Goal: Task Accomplishment & Management: Manage account settings

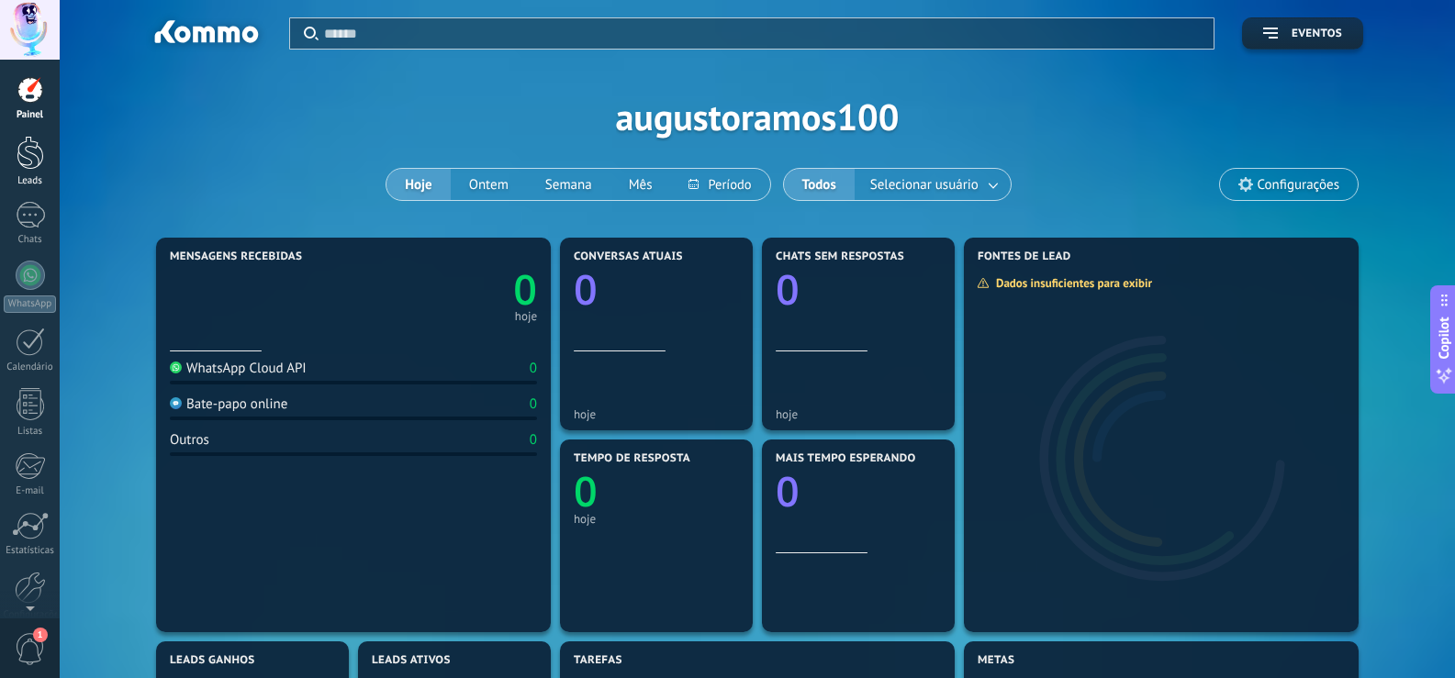
click at [32, 152] on div at bounding box center [31, 153] width 28 height 34
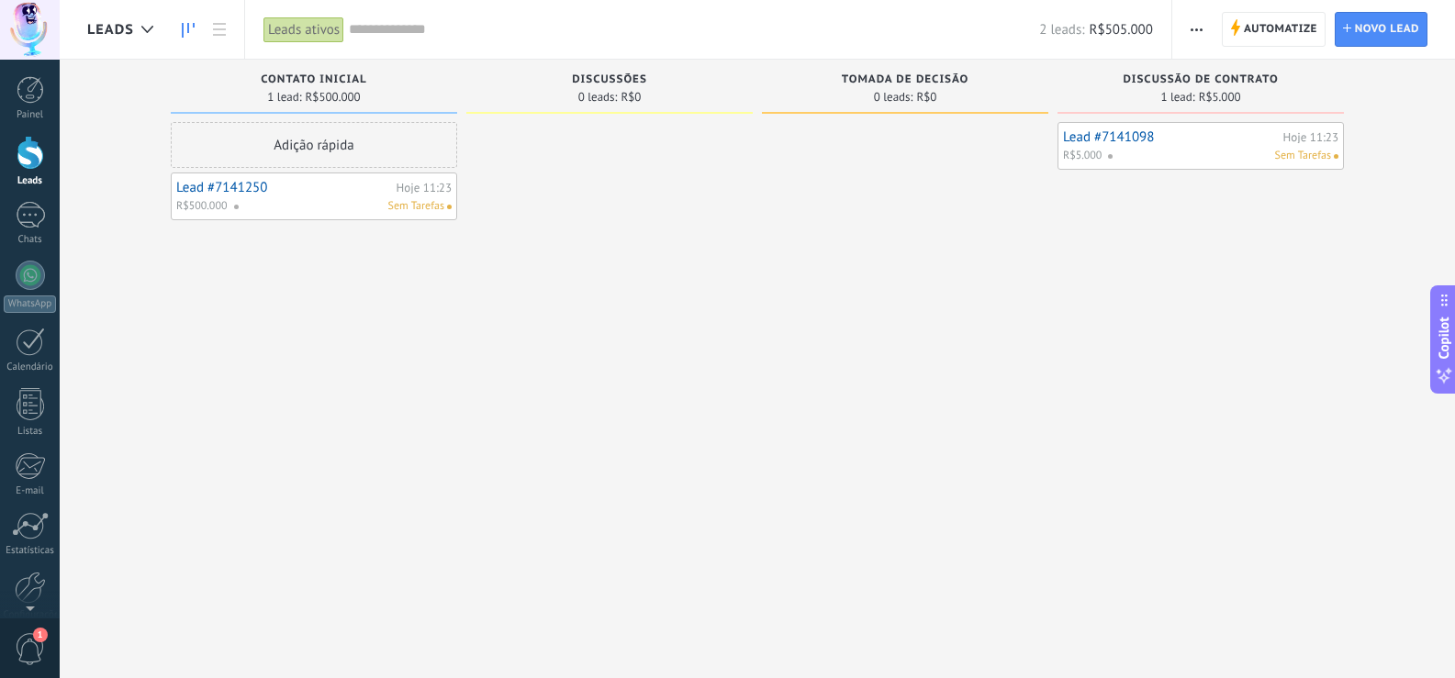
click at [930, 75] on span "Tomada de decisão" at bounding box center [905, 79] width 127 height 13
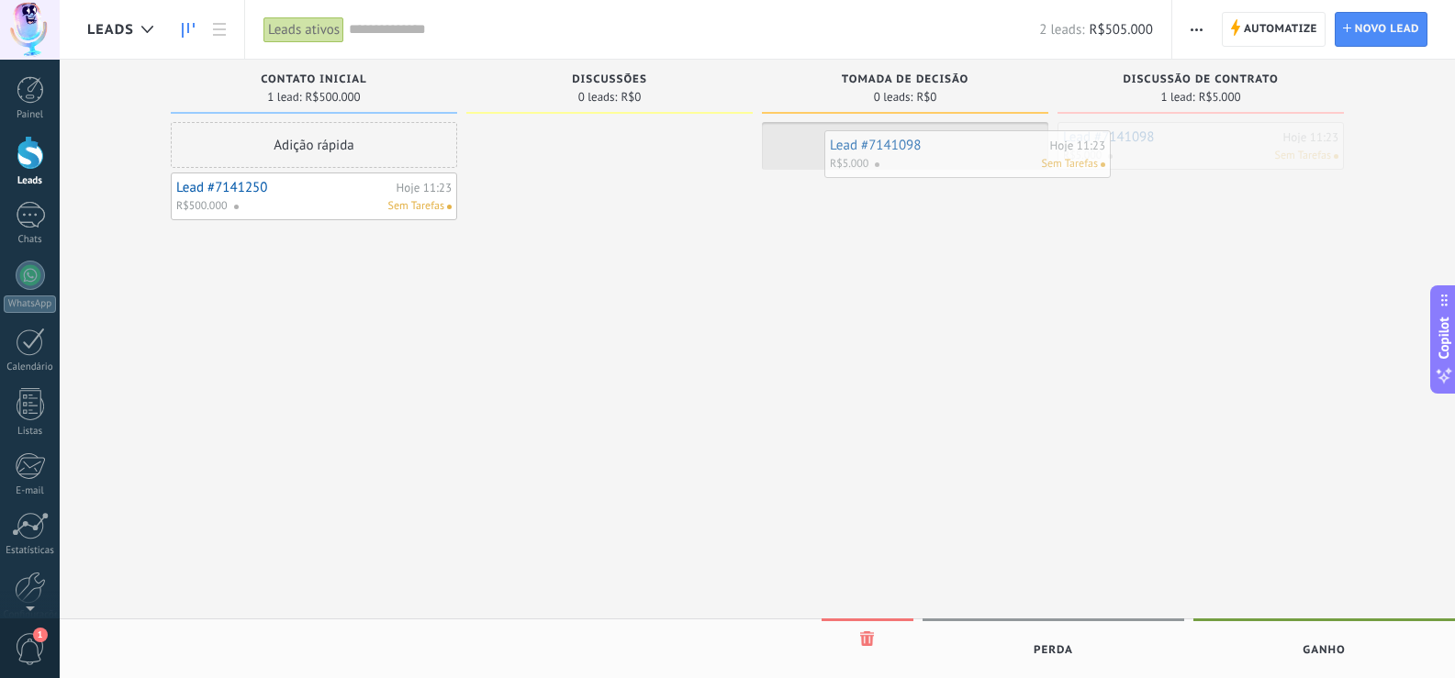
drag, startPoint x: 1205, startPoint y: 161, endPoint x: 972, endPoint y: 169, distance: 233.3
drag, startPoint x: 898, startPoint y: 162, endPoint x: 684, endPoint y: 153, distance: 214.9
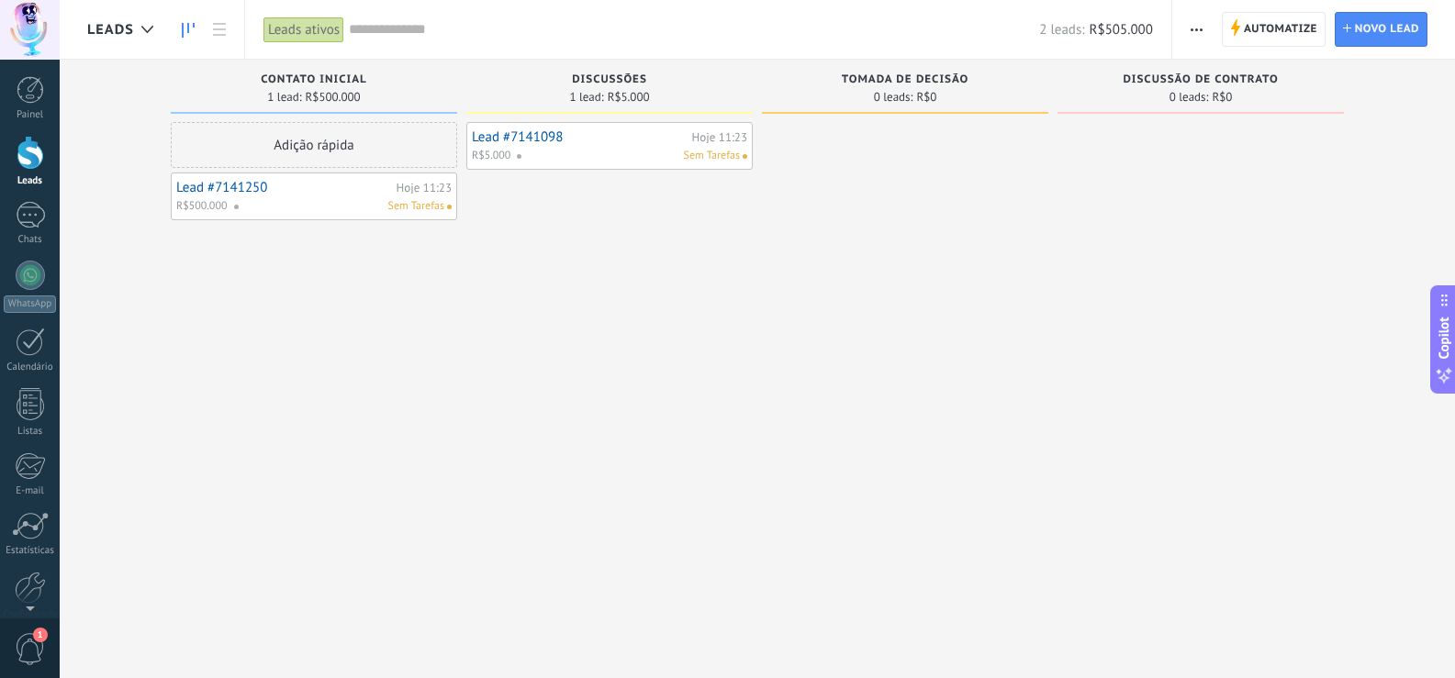
click at [514, 579] on div "Etapa de leads de entrada solicitações: 0 0 0 0 0 Contato inicial 1 lead: R$500…" at bounding box center [770, 362] width 1367 height 605
click at [207, 200] on span "R$500.000" at bounding box center [201, 206] width 51 height 17
click at [368, 192] on link "Lead #7141250" at bounding box center [284, 188] width 216 height 16
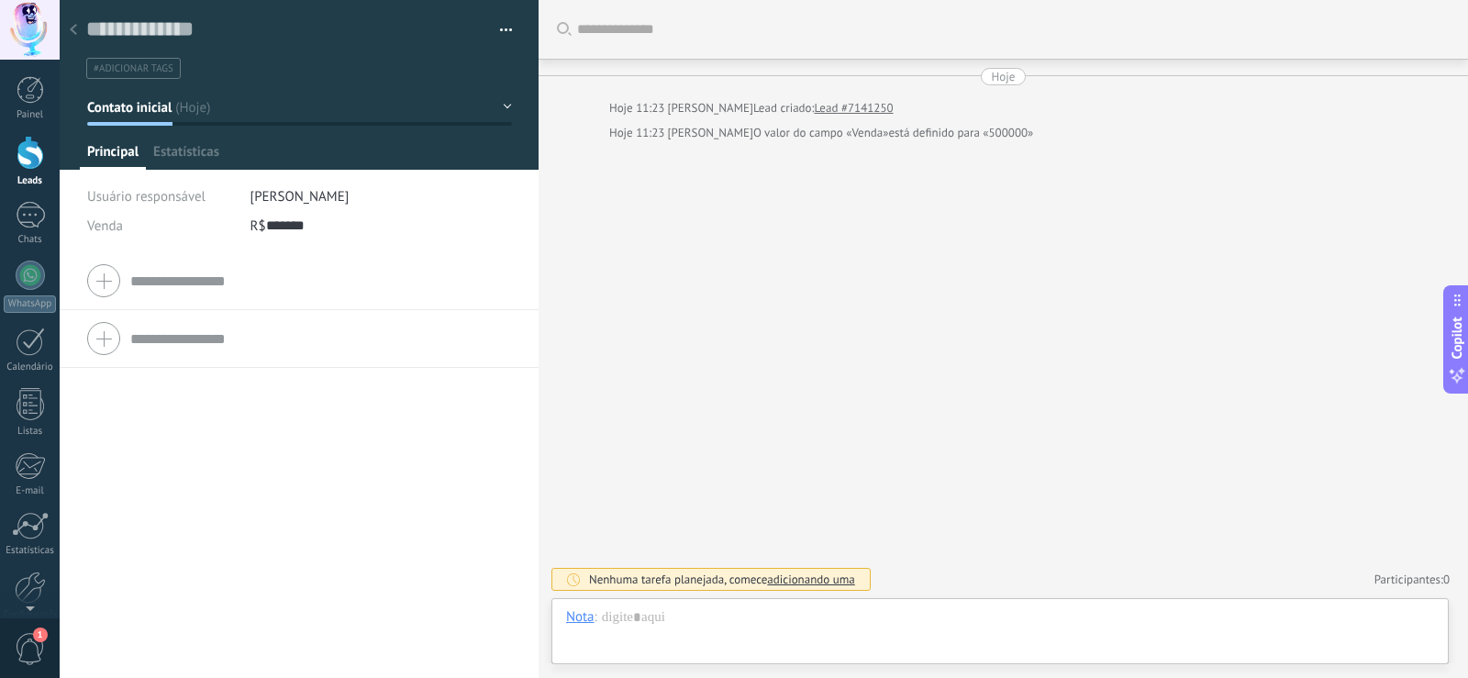
scroll to position [28, 0]
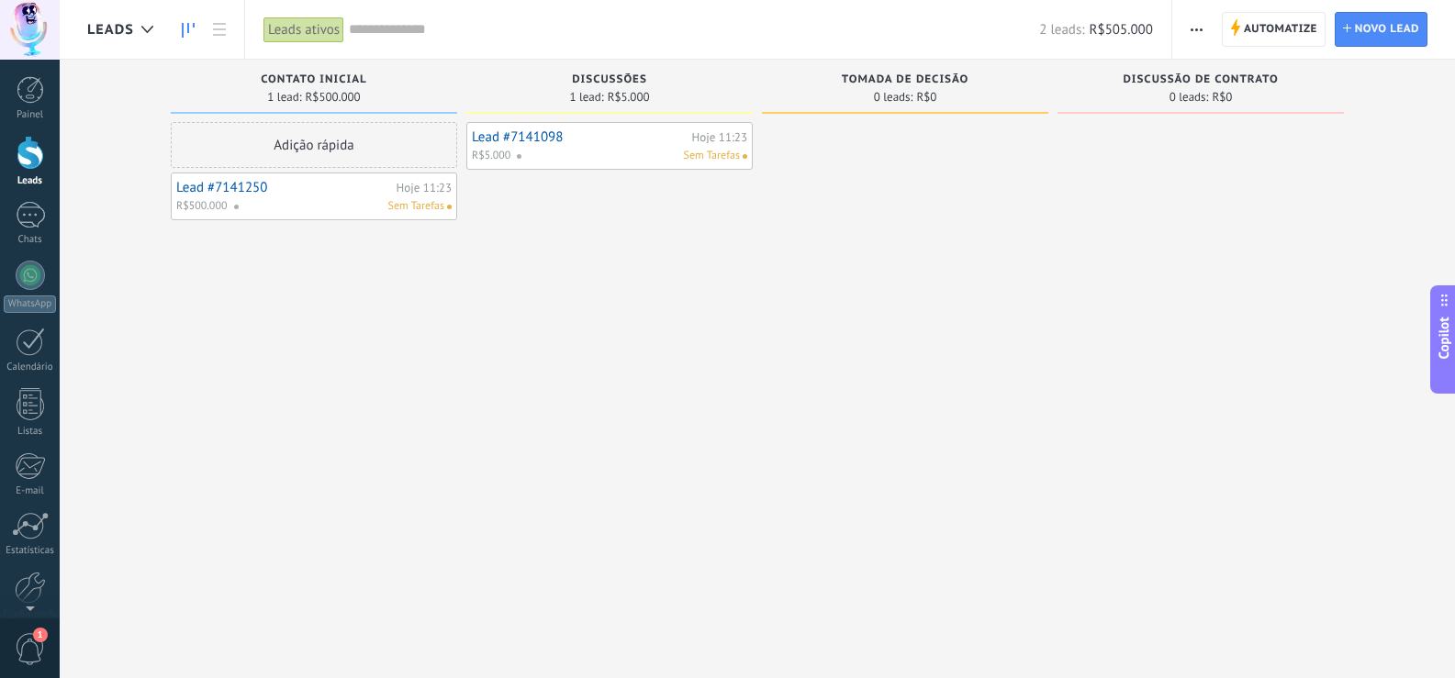
click at [499, 137] on link "Lead #7141098" at bounding box center [580, 137] width 216 height 16
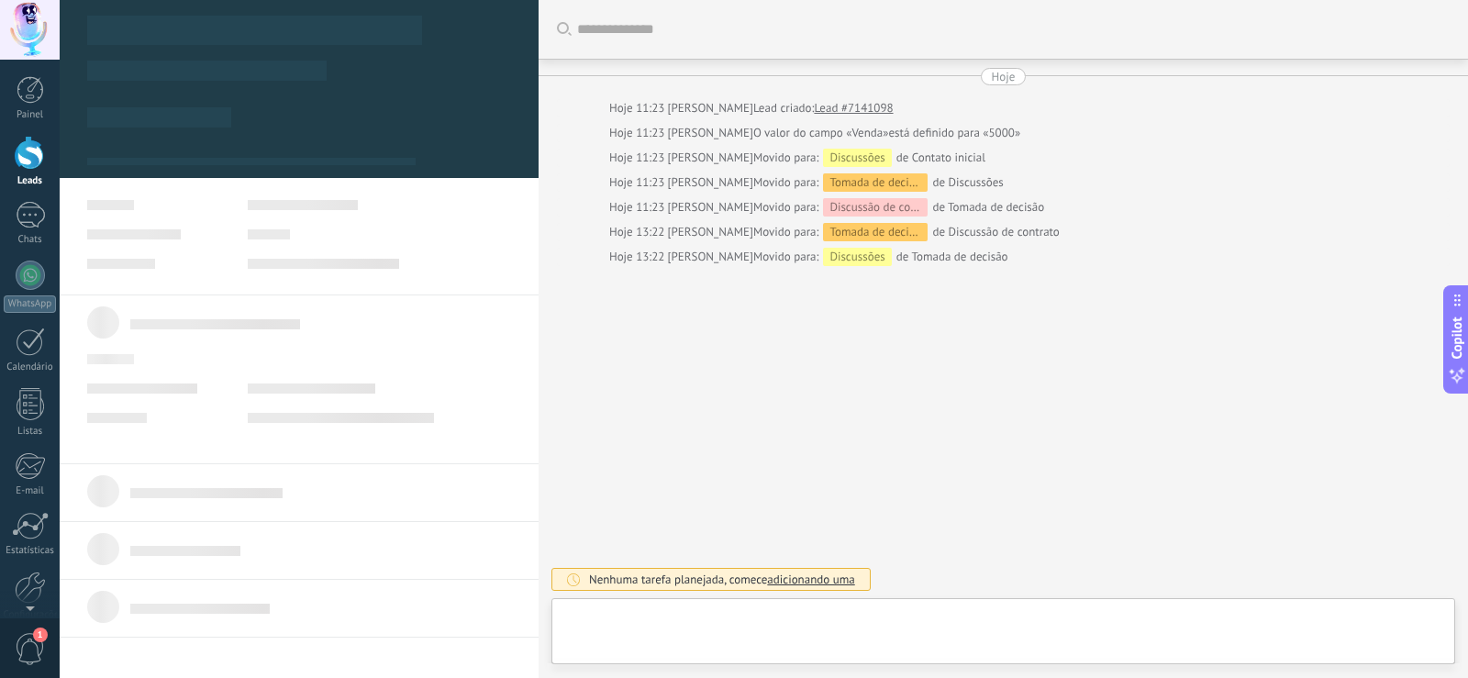
type textarea "**********"
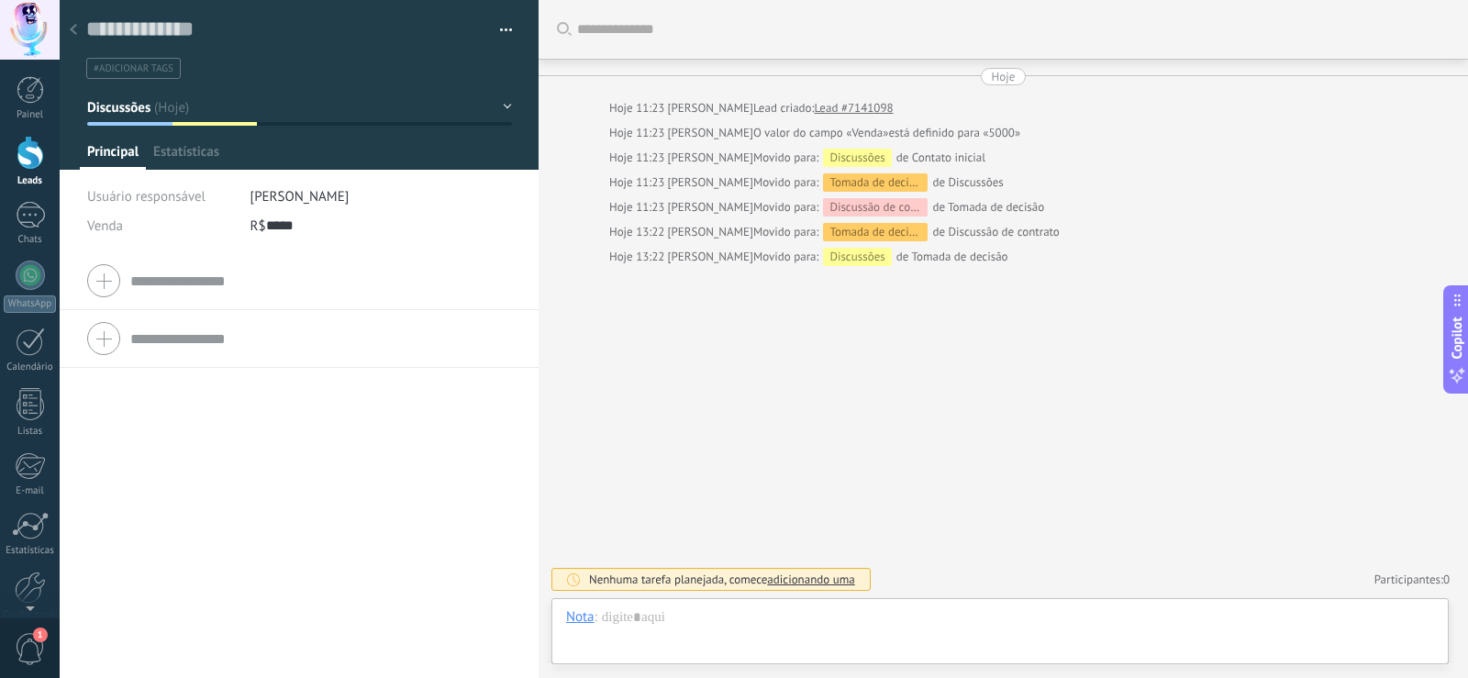
scroll to position [28, 0]
click at [193, 153] on span "Estatísticas" at bounding box center [186, 156] width 66 height 27
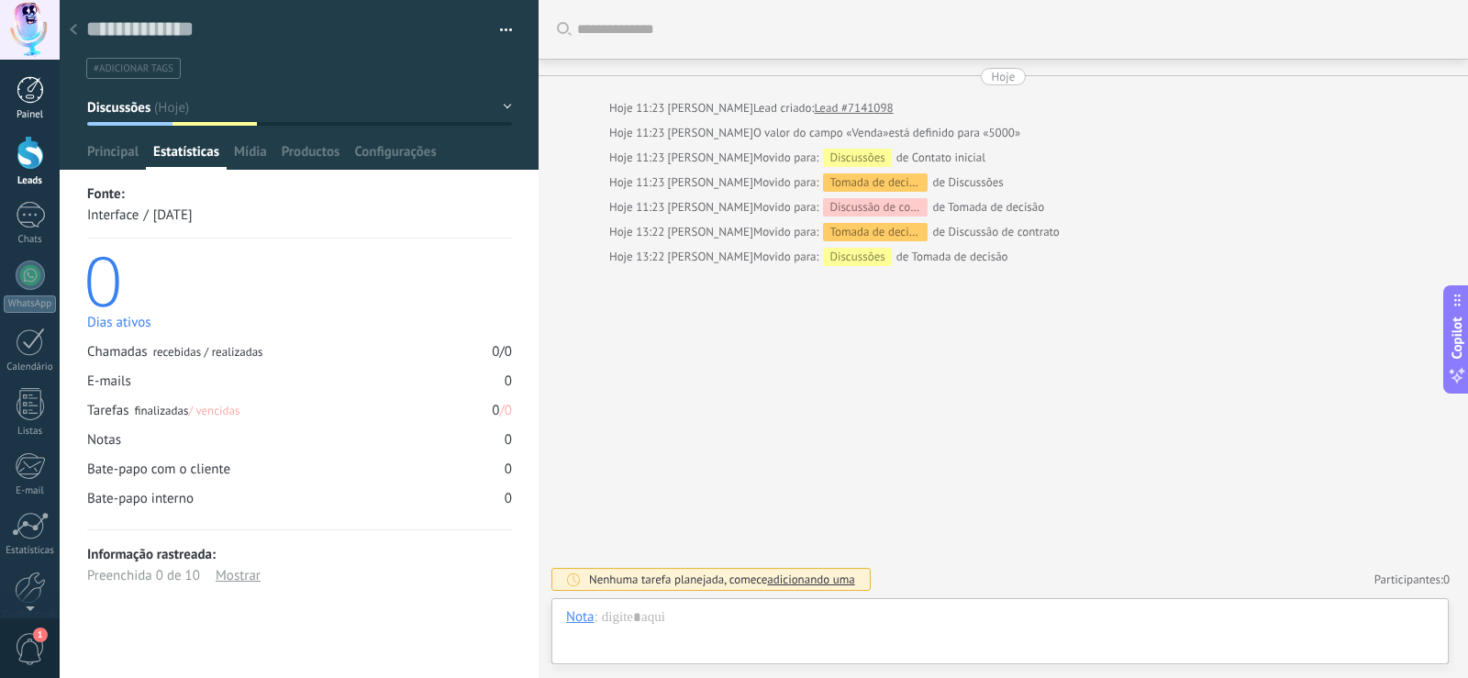
click at [25, 113] on div "Painel" at bounding box center [30, 115] width 53 height 12
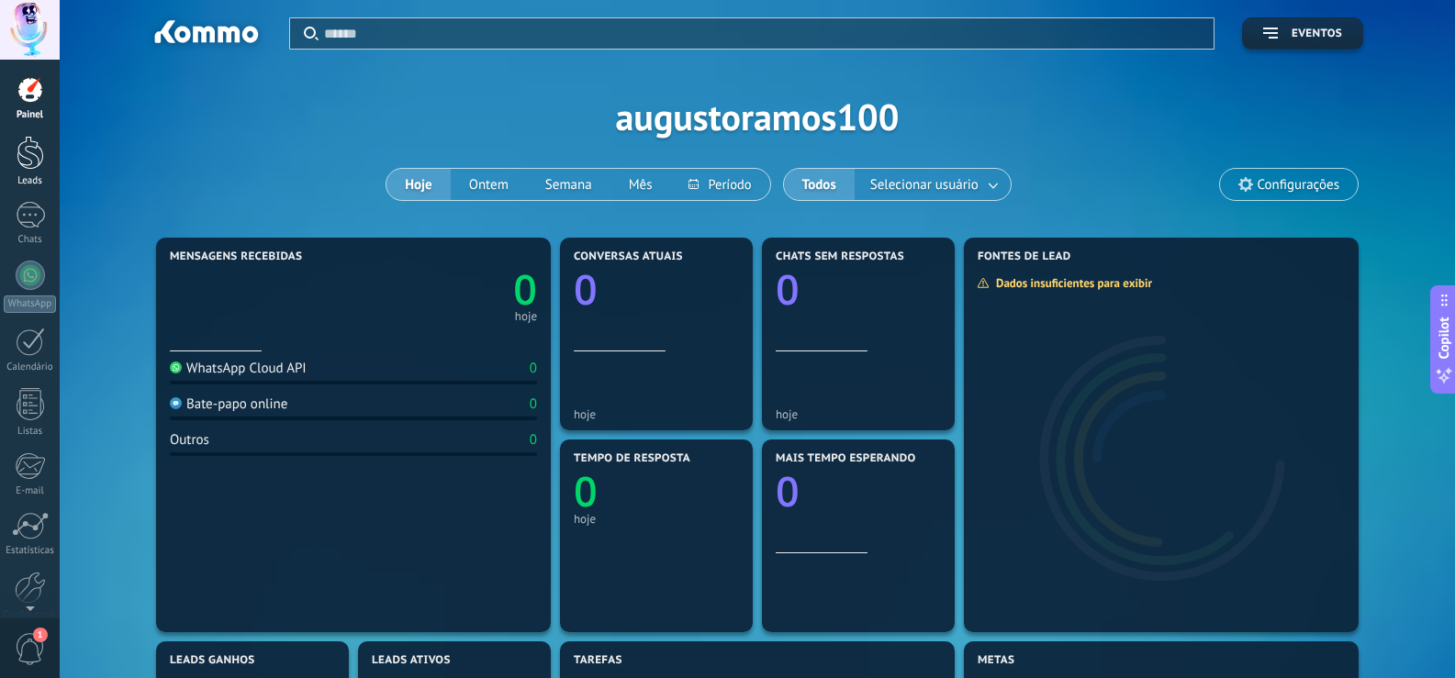
click at [28, 176] on div "Leads" at bounding box center [30, 181] width 53 height 12
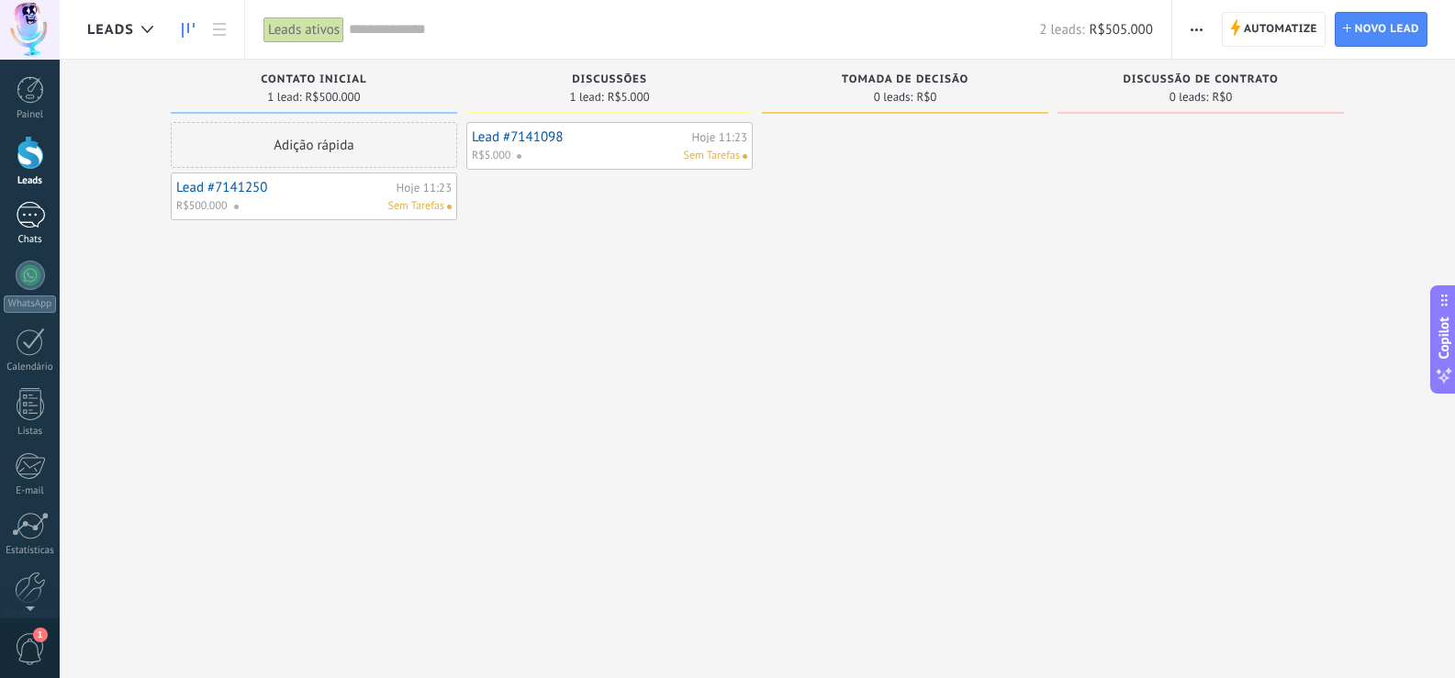
click at [29, 202] on div at bounding box center [30, 215] width 29 height 27
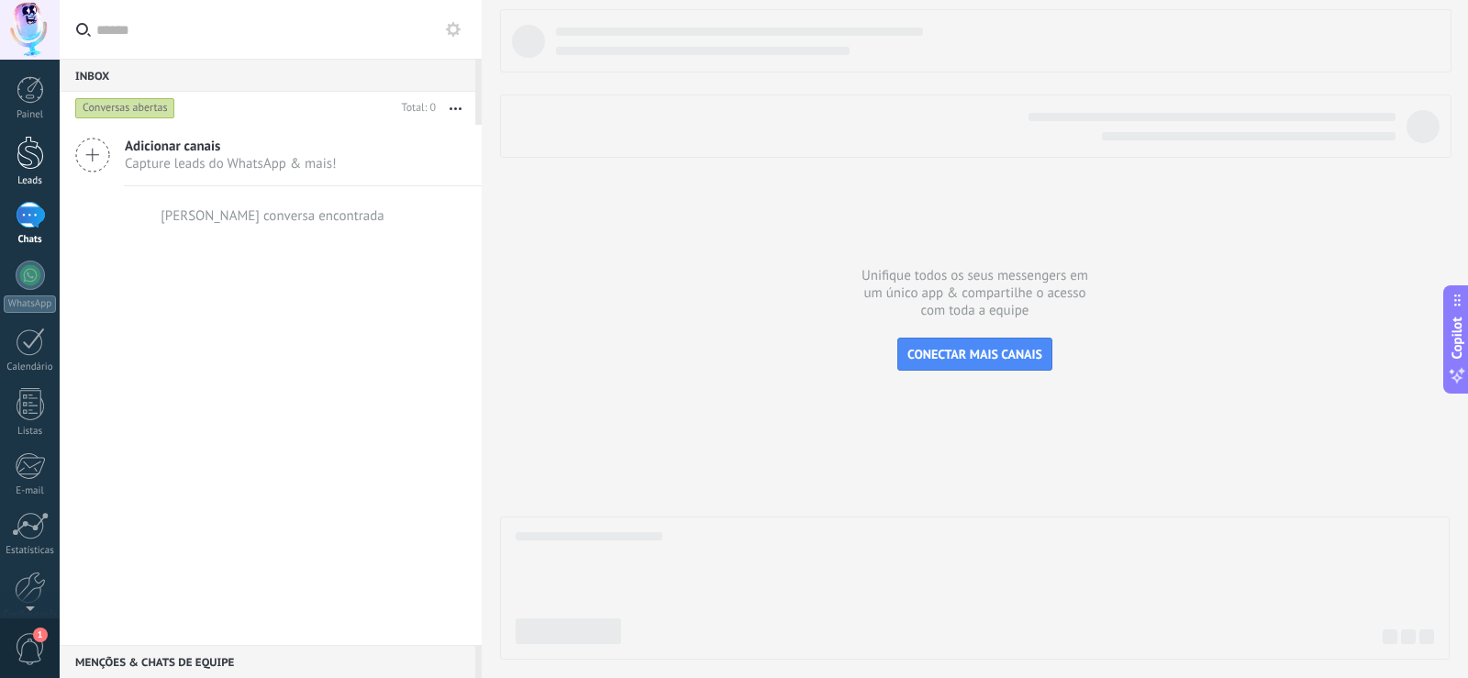
click at [19, 165] on div at bounding box center [31, 153] width 28 height 34
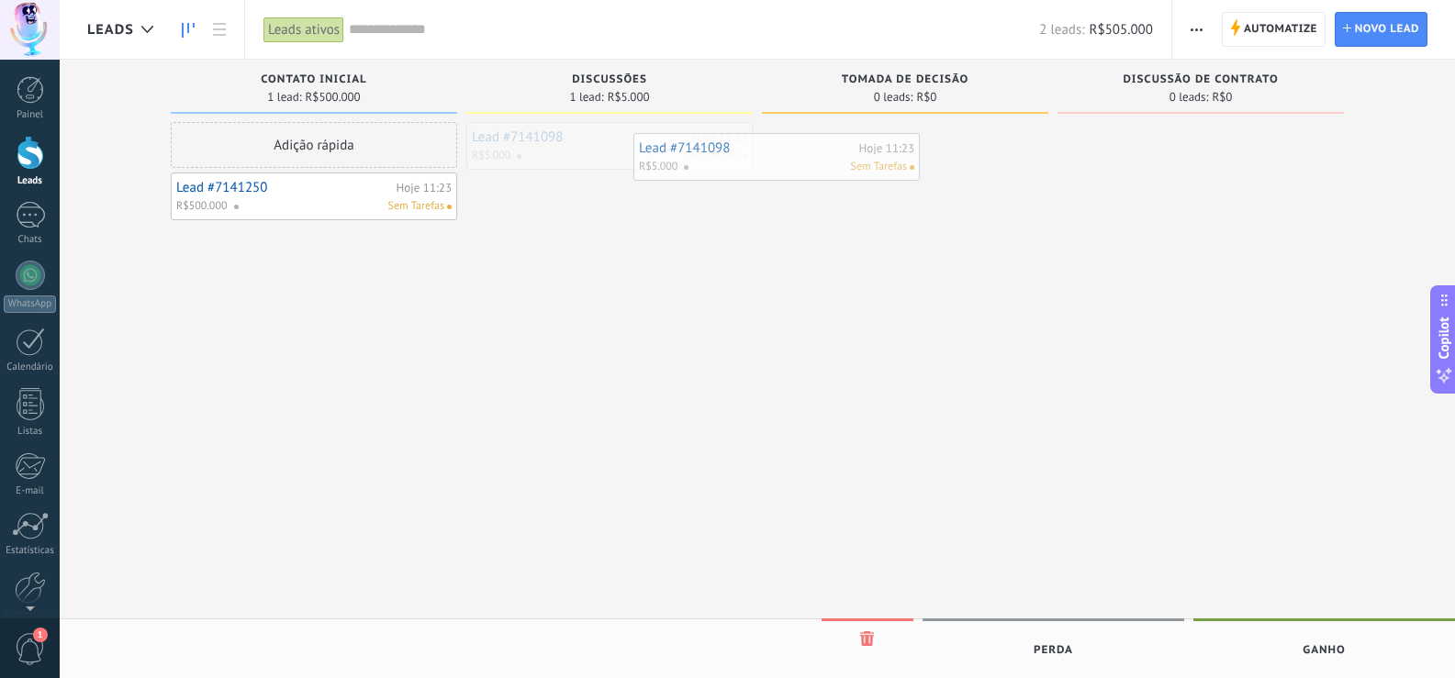
drag, startPoint x: 572, startPoint y: 139, endPoint x: 847, endPoint y: 165, distance: 276.5
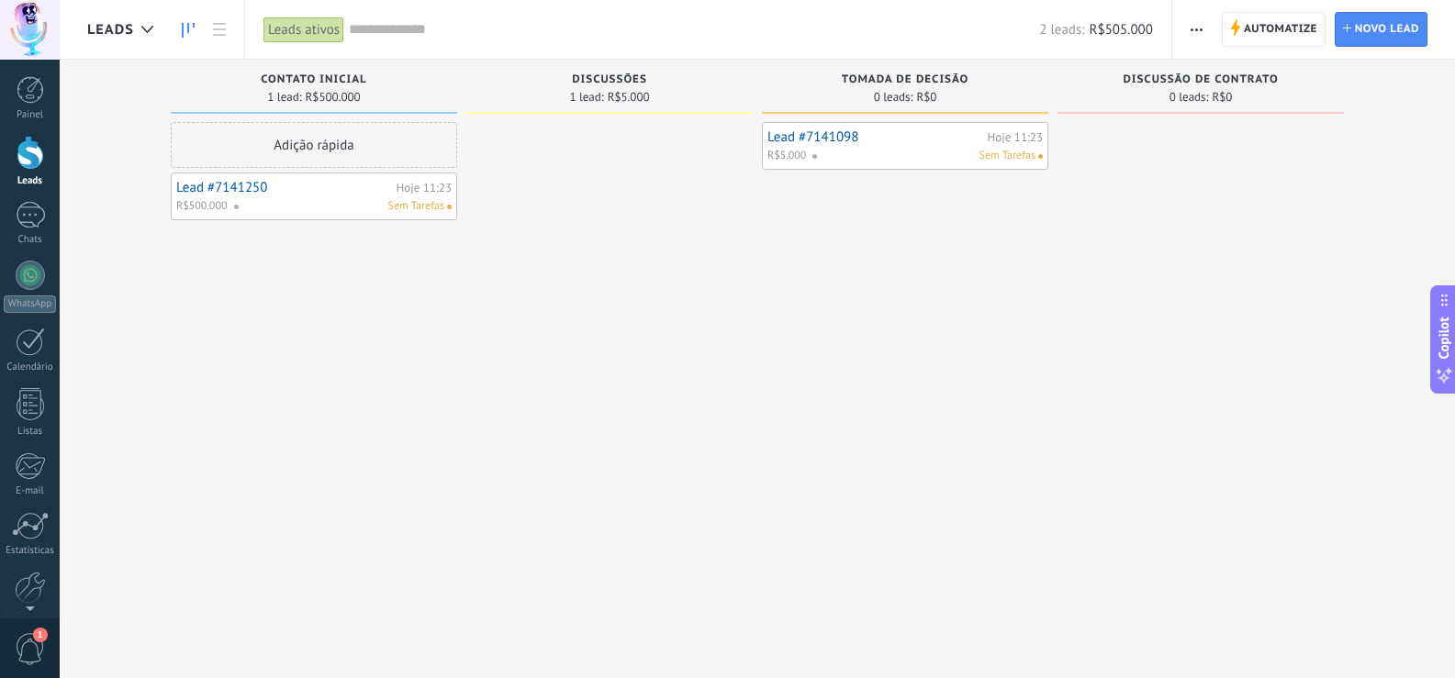
click at [853, 163] on div "Sem Tarefas" at bounding box center [923, 156] width 224 height 17
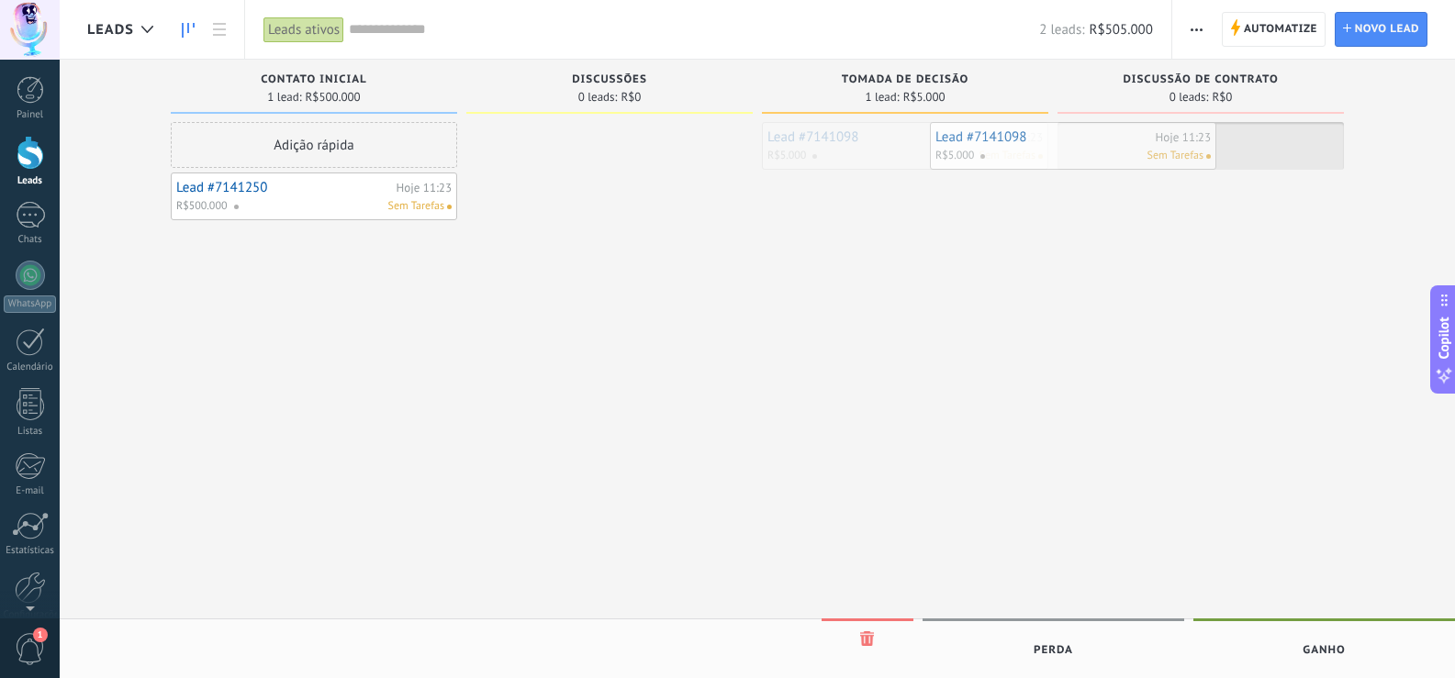
drag, startPoint x: 927, startPoint y: 149, endPoint x: 1094, endPoint y: 149, distance: 167.0
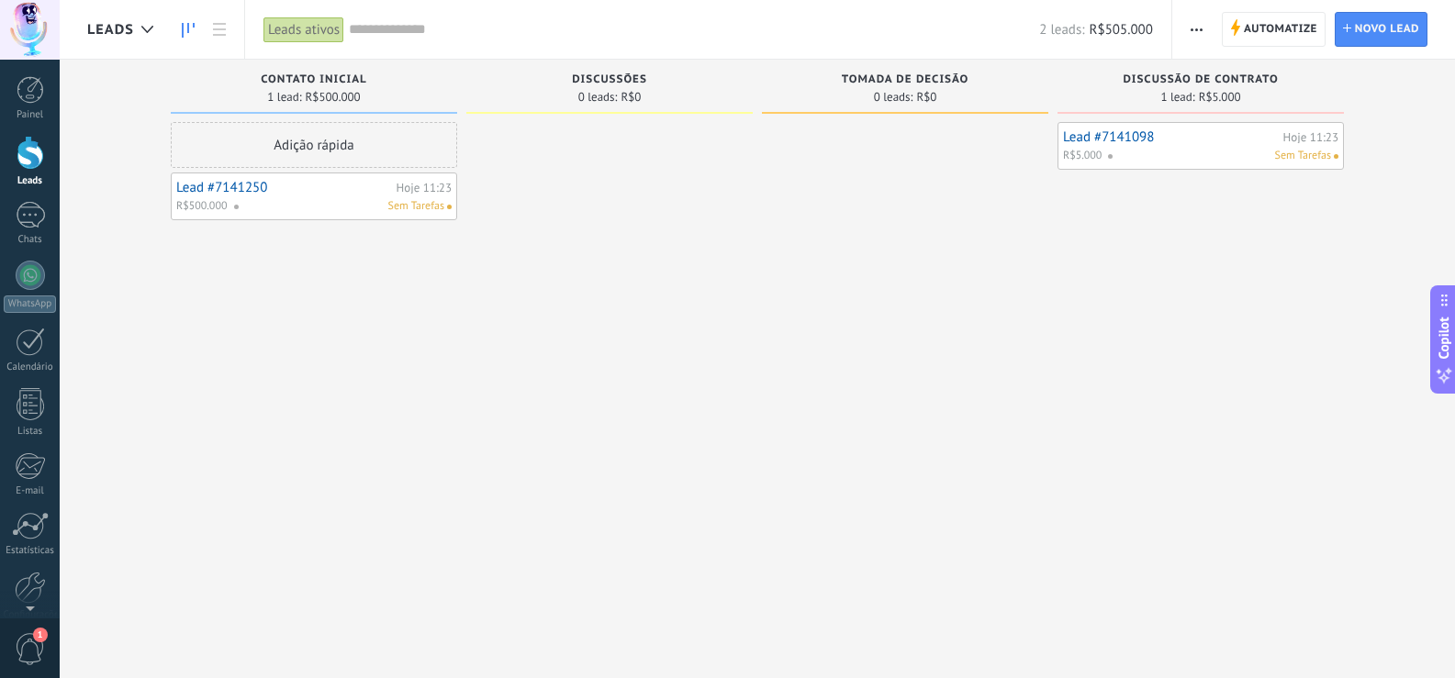
click at [933, 145] on div at bounding box center [905, 341] width 286 height 439
click at [39, 224] on div at bounding box center [30, 215] width 29 height 27
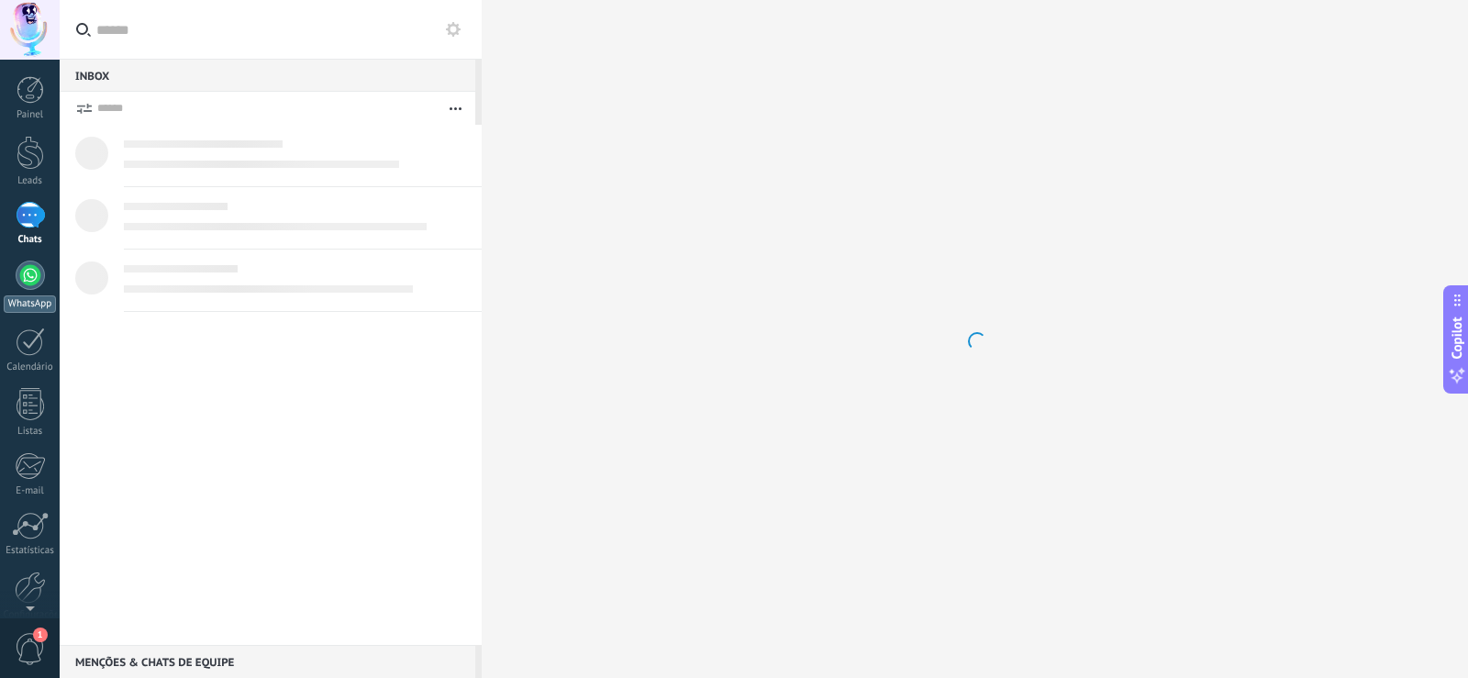
click at [38, 272] on div at bounding box center [30, 275] width 29 height 29
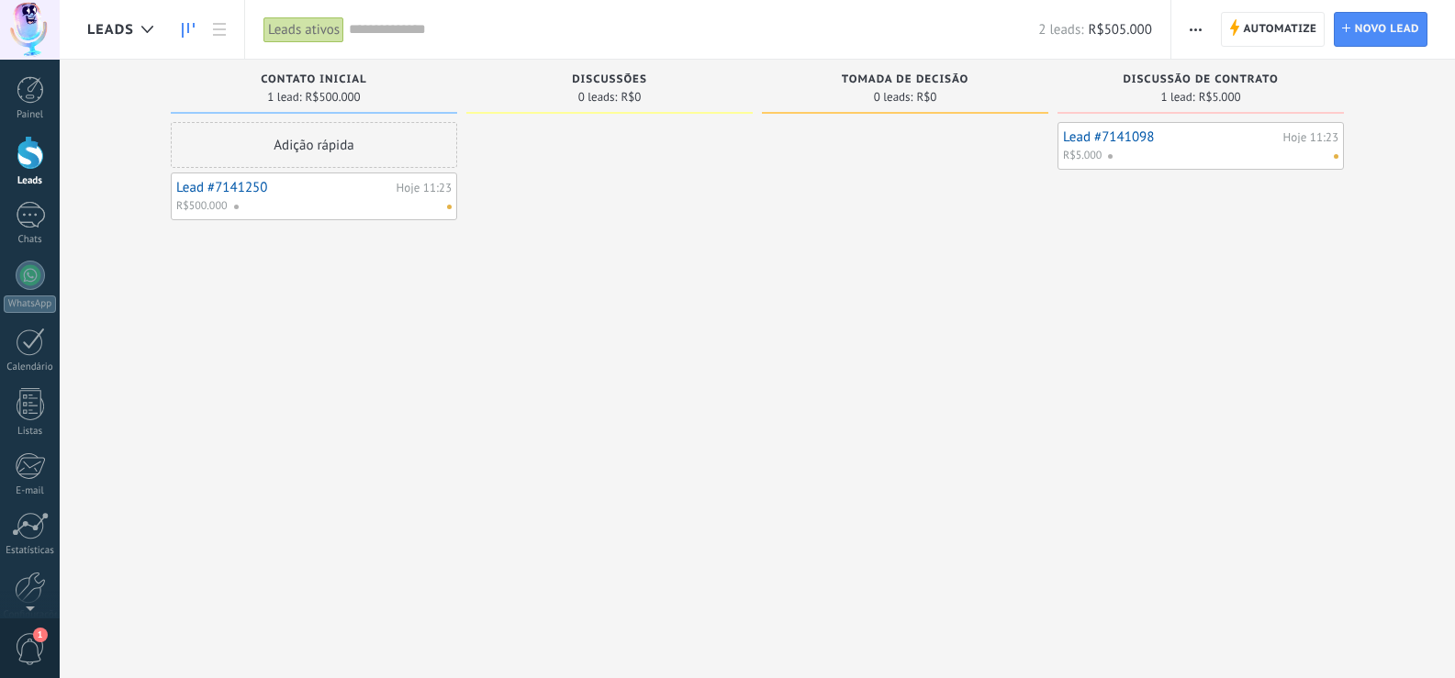
click at [992, 225] on div at bounding box center [905, 341] width 286 height 439
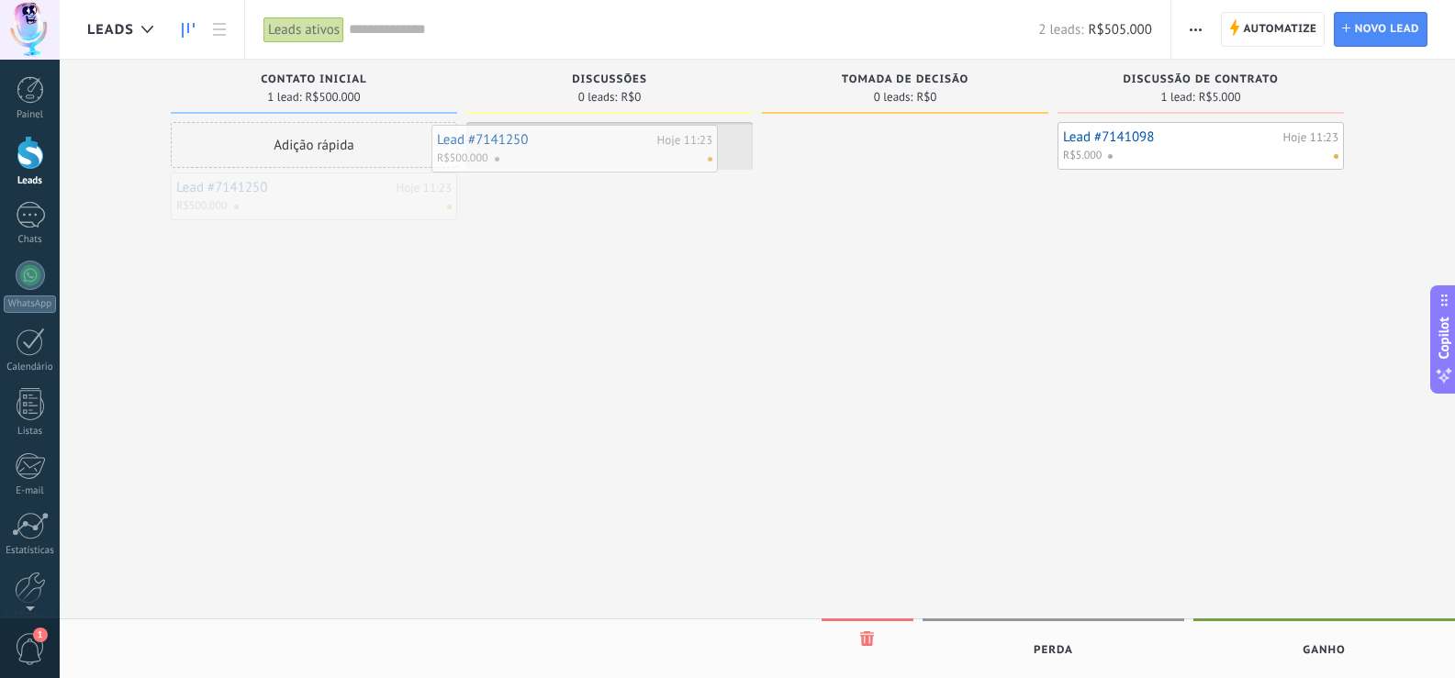
drag, startPoint x: 278, startPoint y: 206, endPoint x: 547, endPoint y: 158, distance: 273.1
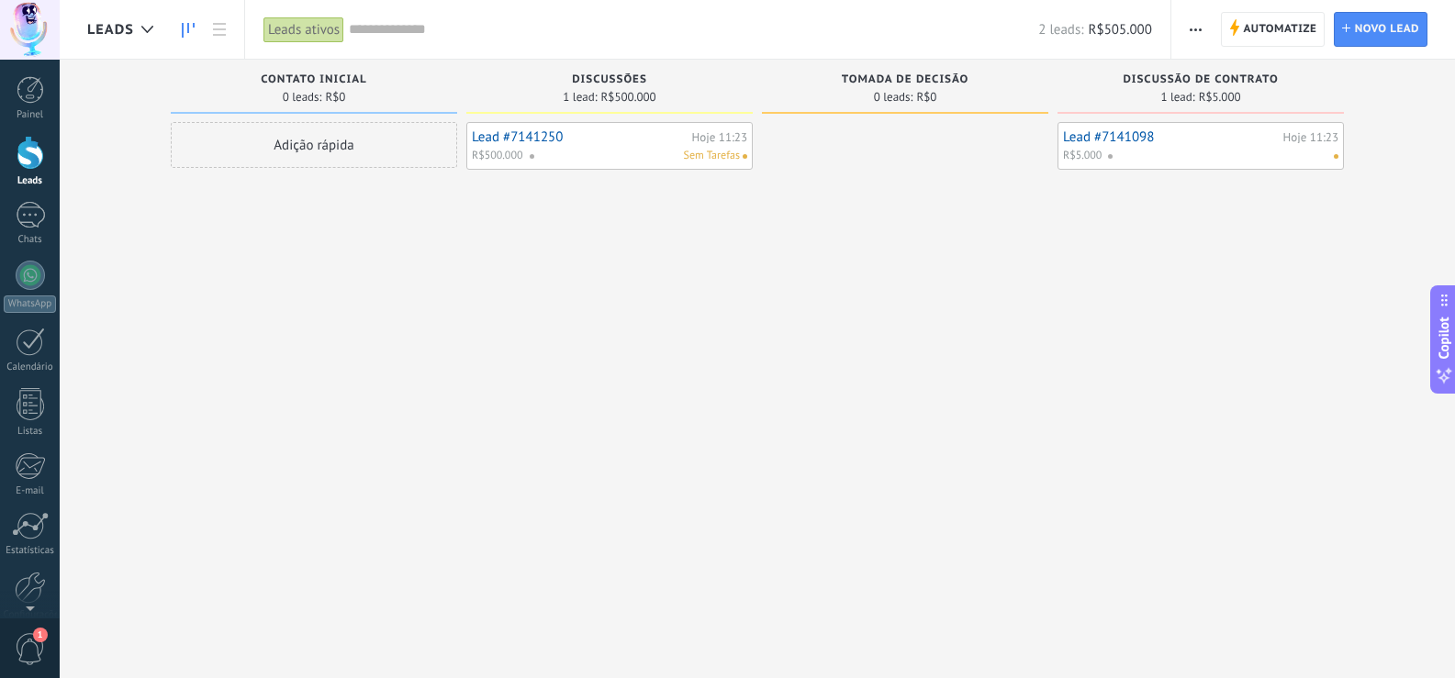
click at [718, 245] on div "Lead #7141250 Hoje 11:23 R$500.000 Sem Tarefas" at bounding box center [609, 341] width 286 height 439
click at [41, 224] on div at bounding box center [30, 215] width 29 height 27
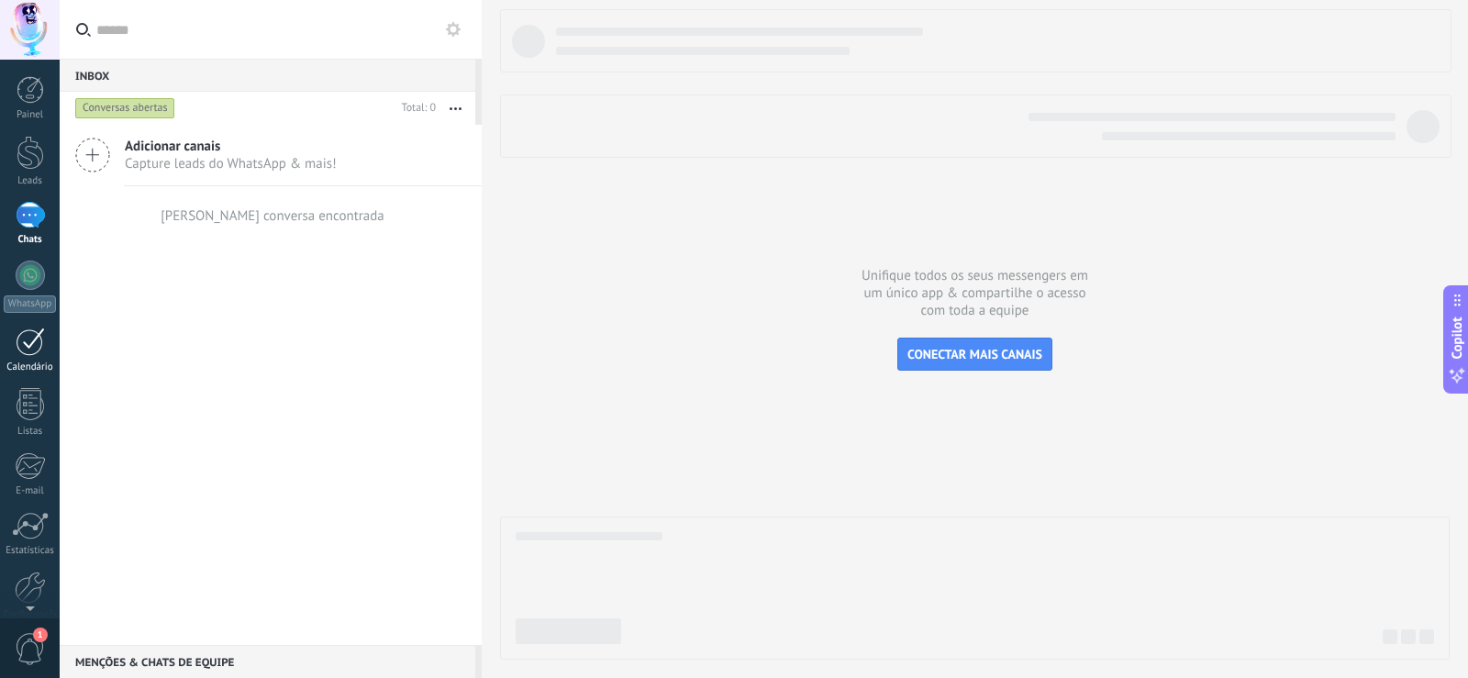
click at [42, 351] on div at bounding box center [30, 342] width 29 height 28
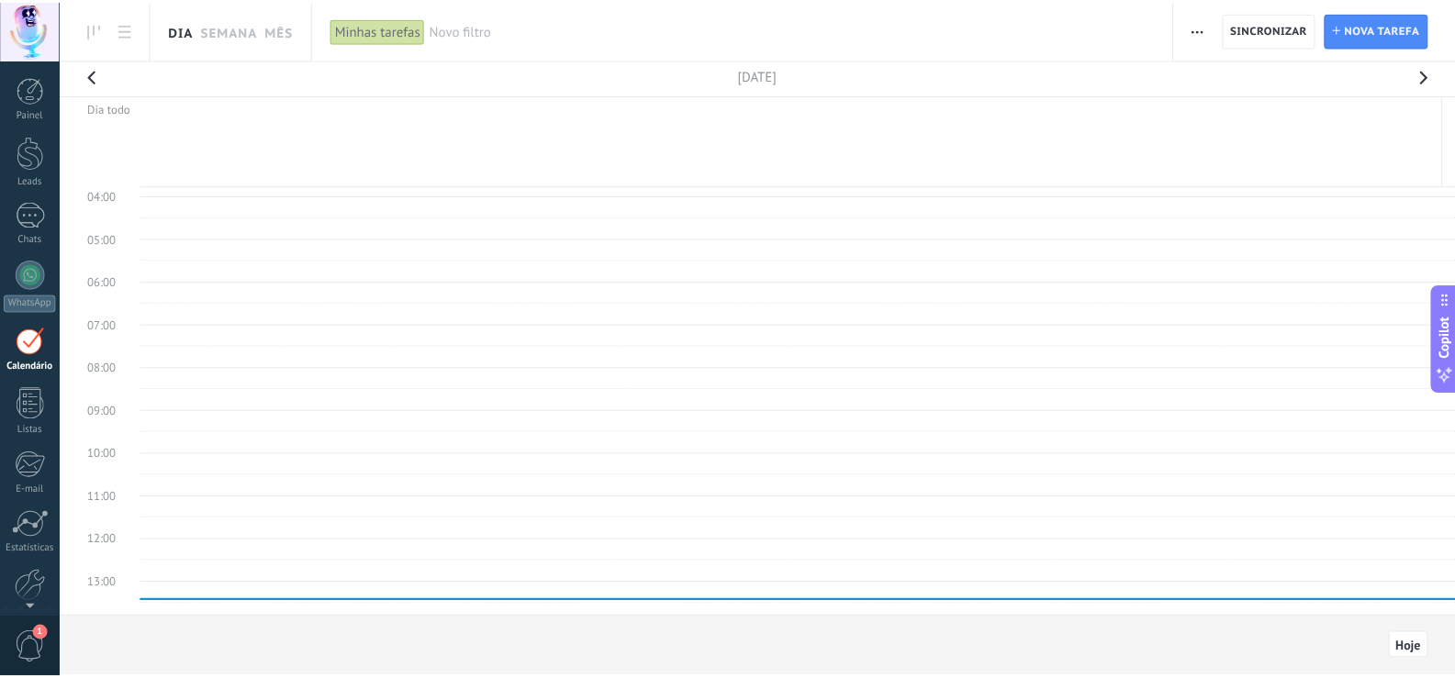
scroll to position [71, 0]
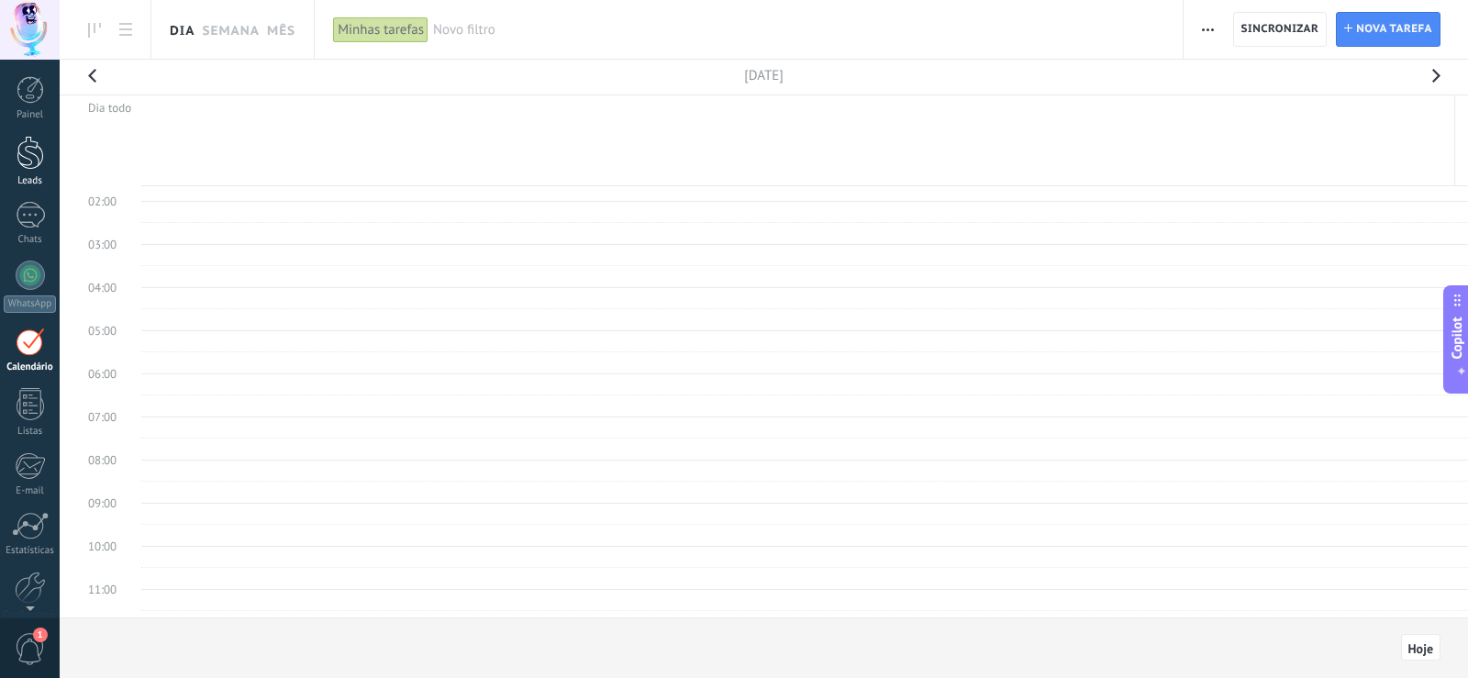
click at [41, 148] on div at bounding box center [31, 153] width 28 height 34
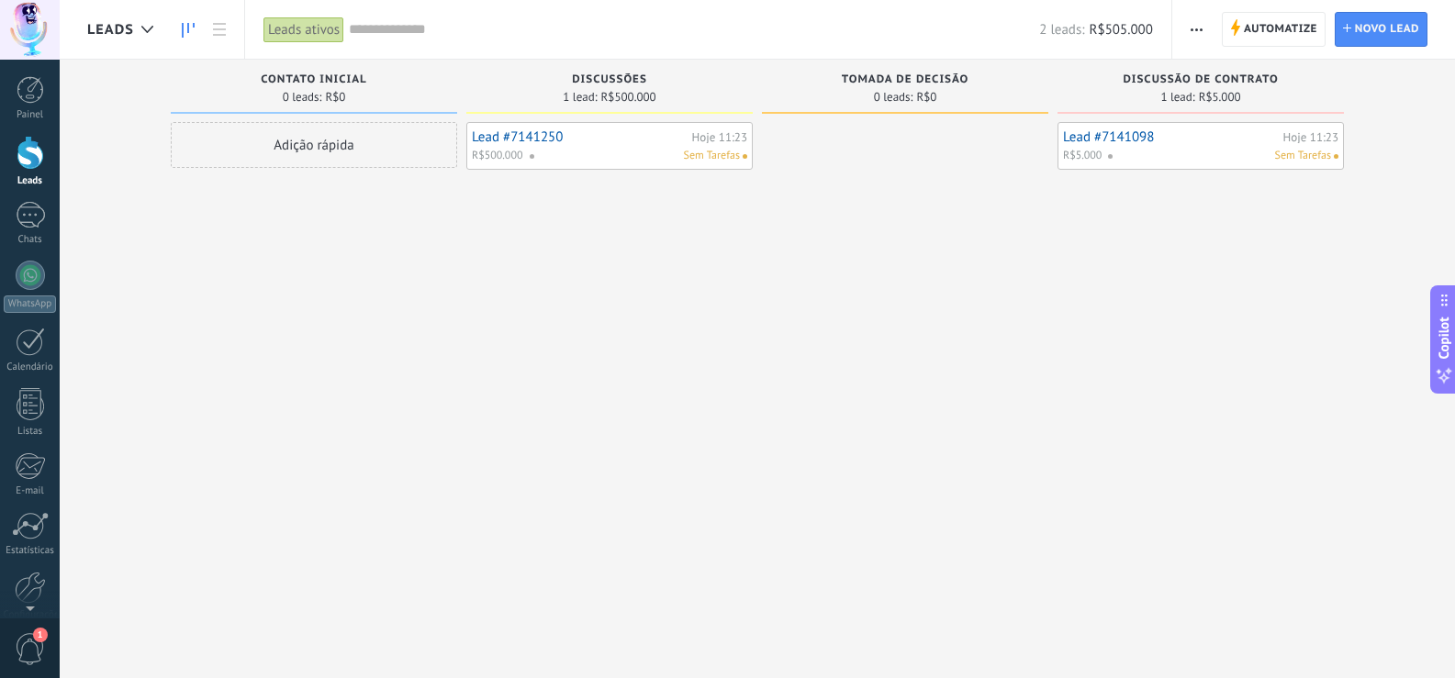
click at [602, 339] on div "Lead #7141250 Hoje 11:23 R$500.000 Sem Tarefas" at bounding box center [609, 341] width 286 height 439
click at [491, 277] on div "Lead #7141250 Hoje 11:23 R$500.000 Sem Tarefas" at bounding box center [609, 341] width 286 height 439
click at [220, 48] on div "Leads" at bounding box center [152, 29] width 184 height 59
click at [221, 37] on link at bounding box center [219, 30] width 31 height 36
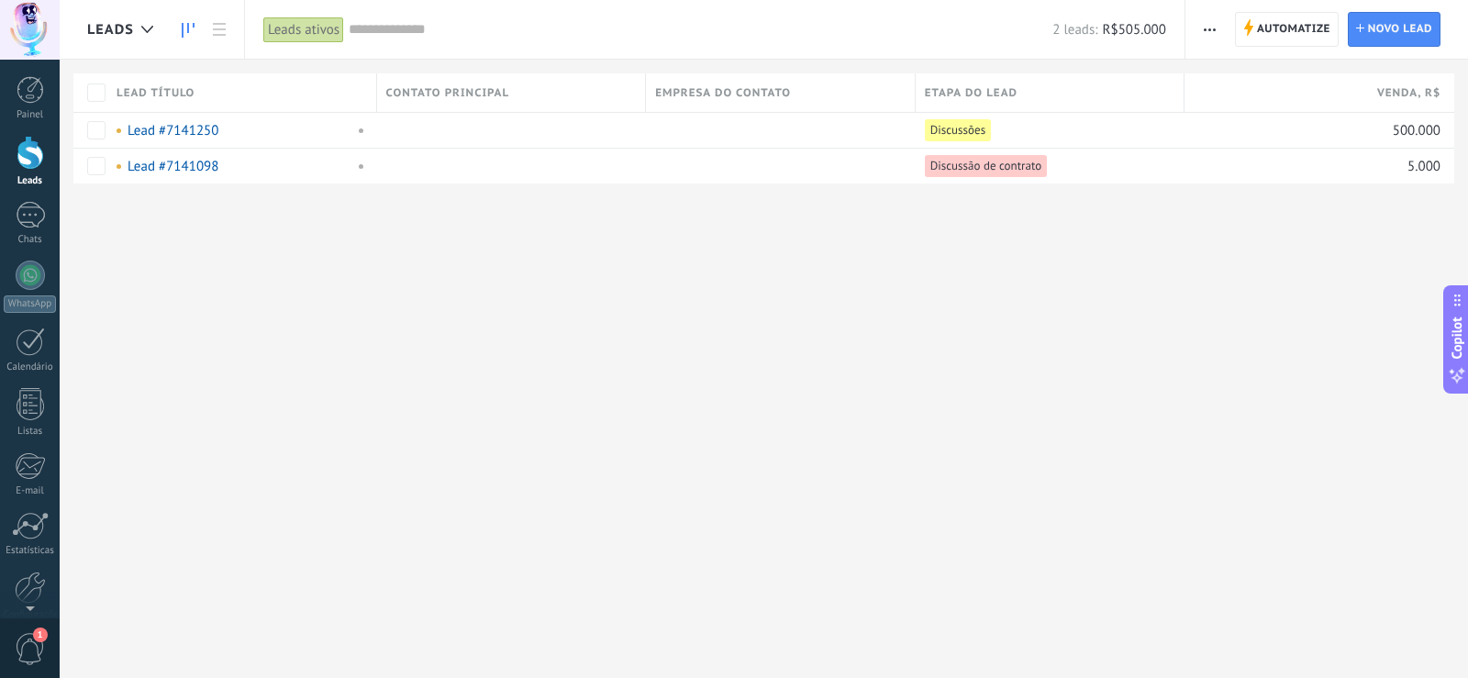
click at [188, 32] on use at bounding box center [188, 30] width 13 height 15
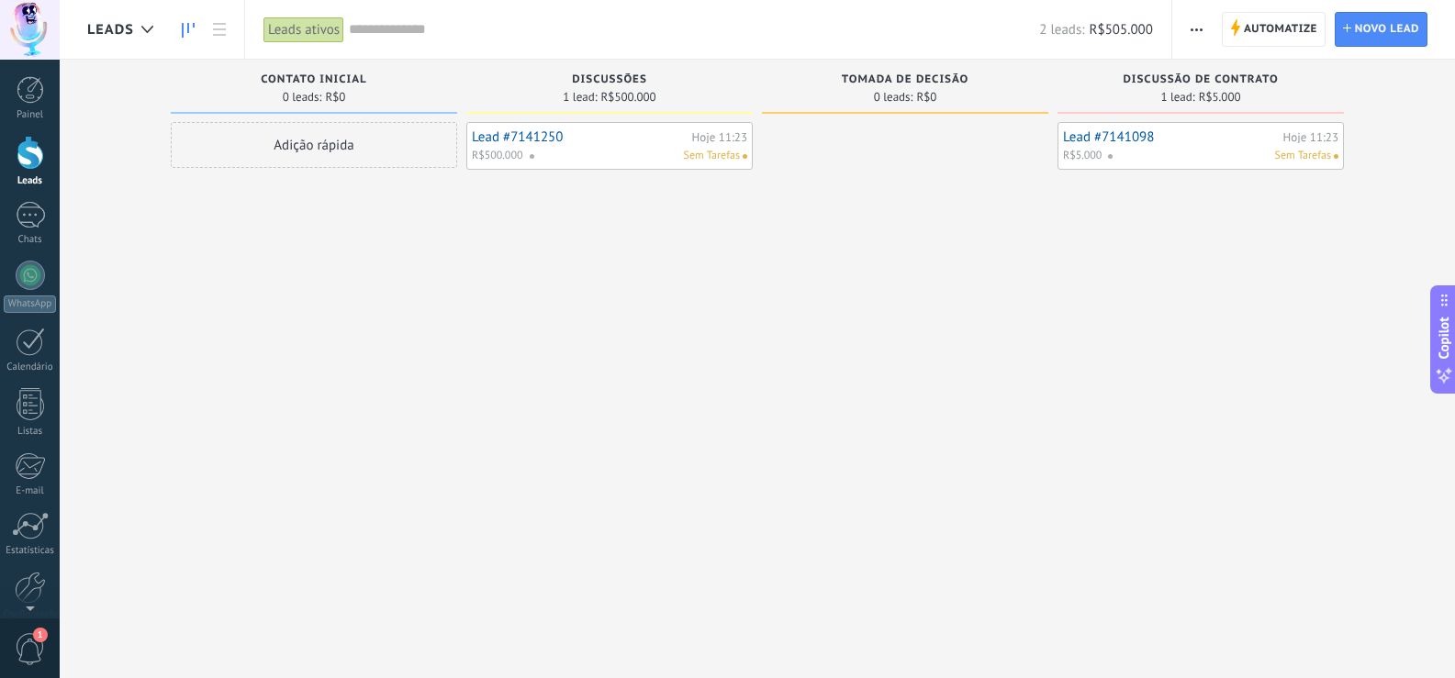
click at [613, 218] on div "Lead #7141250 Hoje 11:23 R$500.000 Sem Tarefas" at bounding box center [609, 341] width 286 height 439
click at [36, 101] on div at bounding box center [31, 90] width 28 height 28
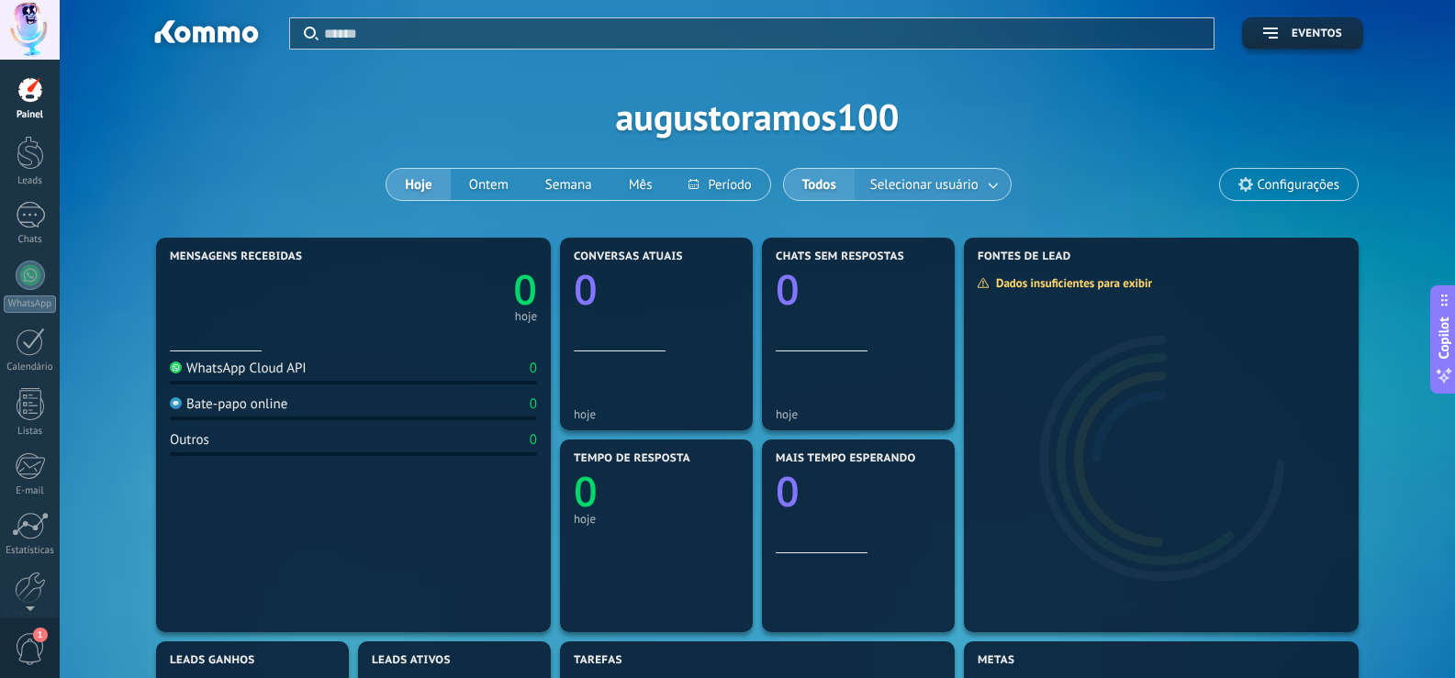
scroll to position [92, 0]
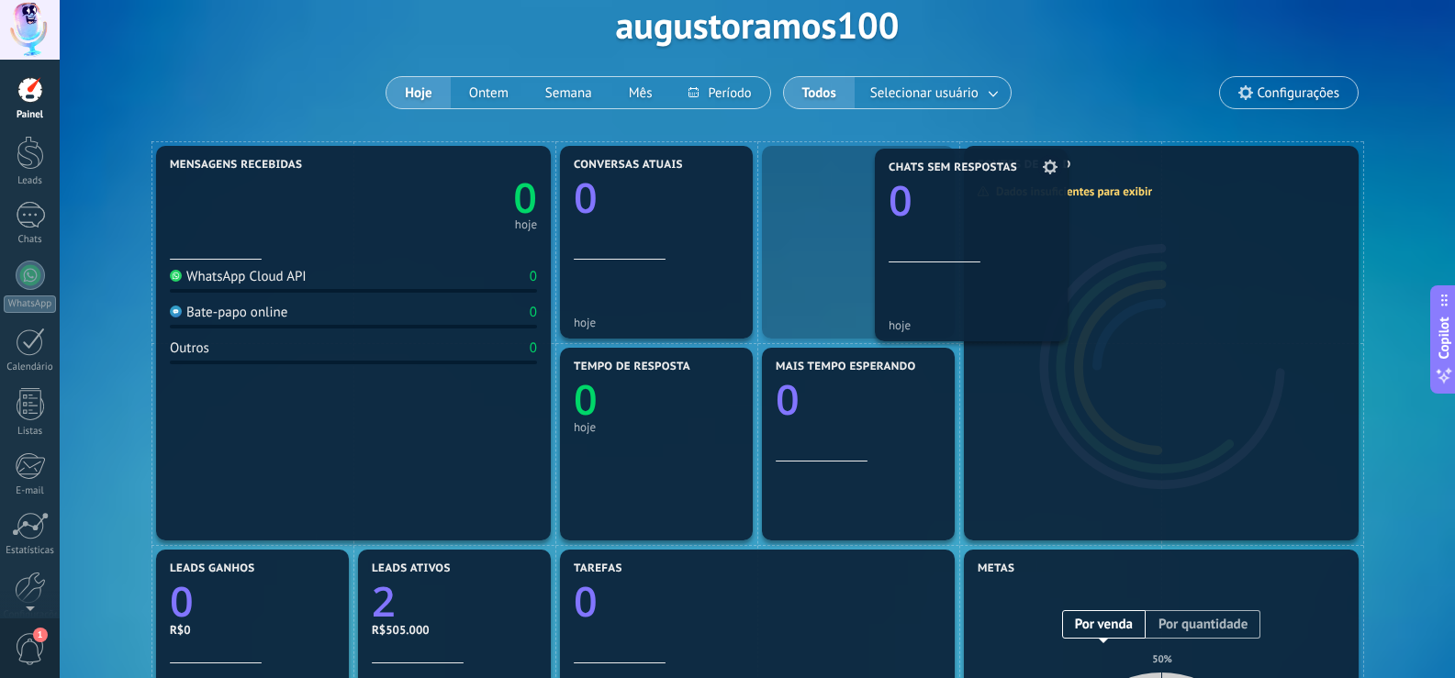
drag, startPoint x: 910, startPoint y: 209, endPoint x: 1023, endPoint y: 212, distance: 112.9
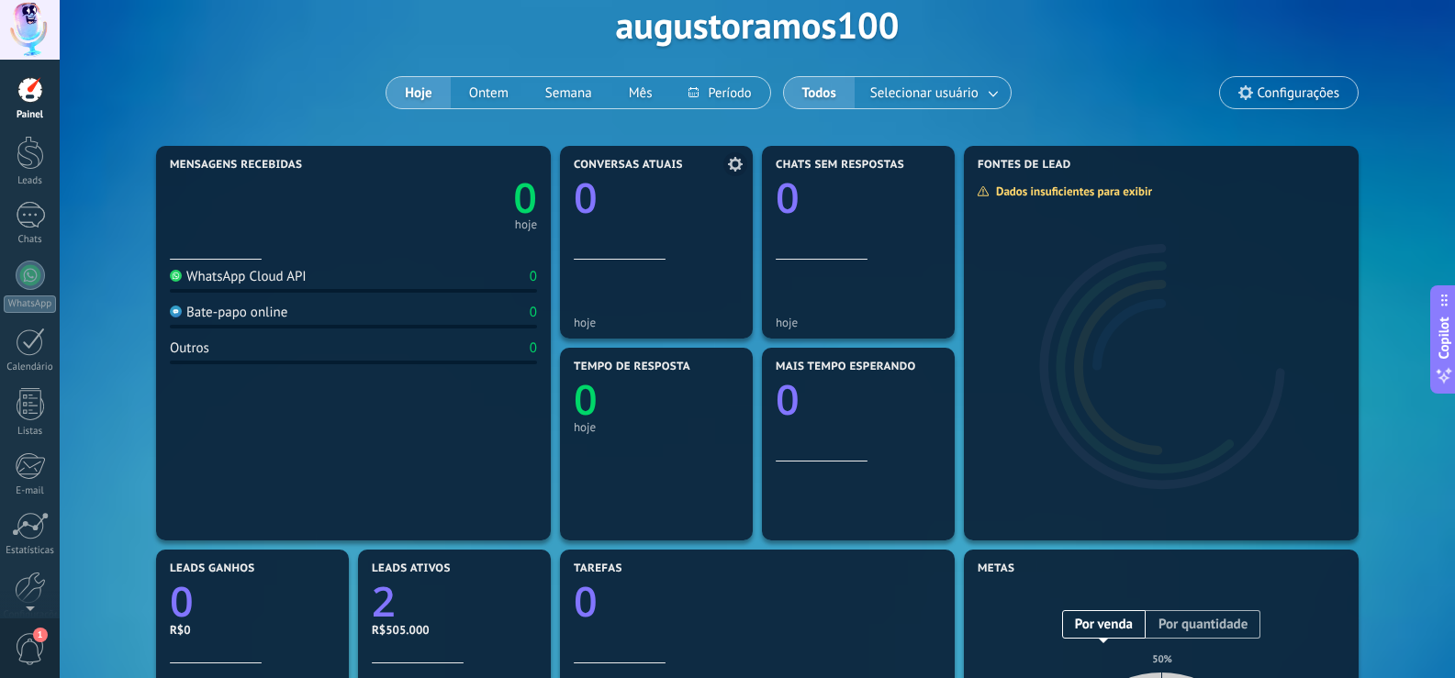
scroll to position [0, 0]
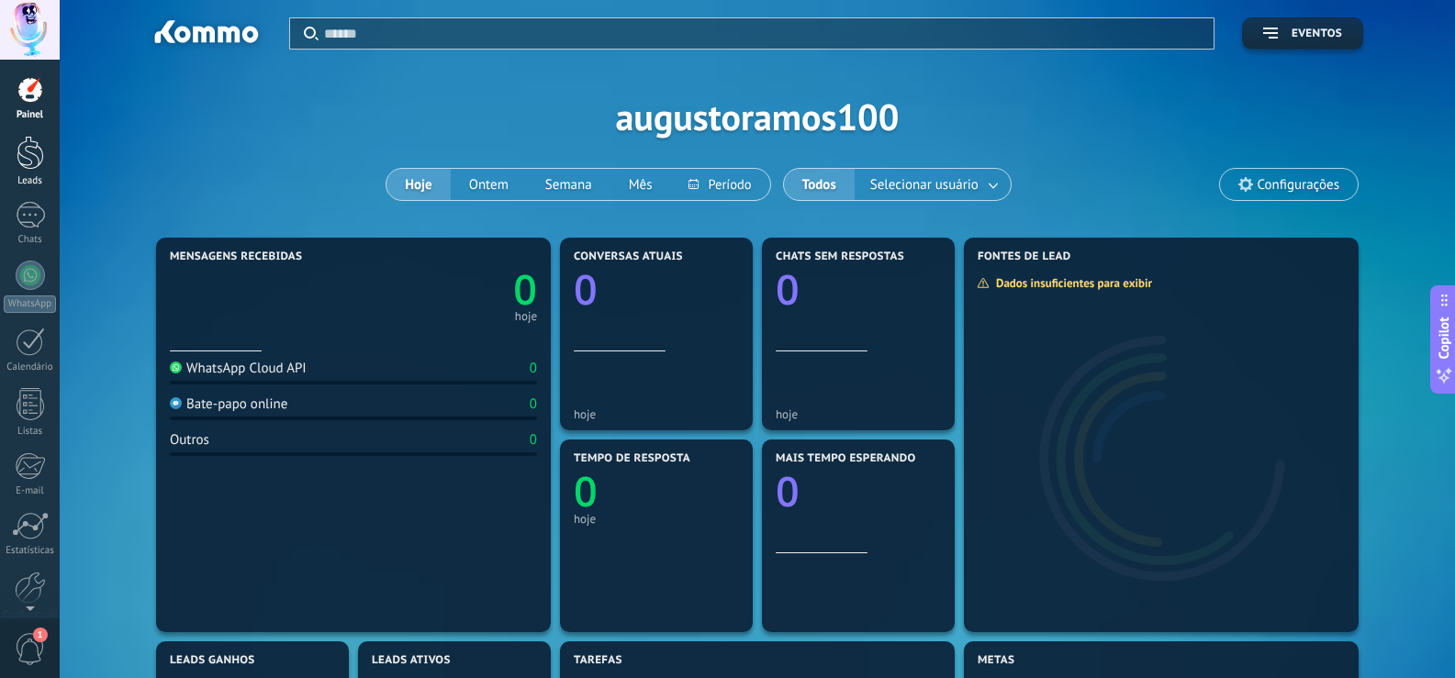
click at [41, 162] on div at bounding box center [31, 153] width 28 height 34
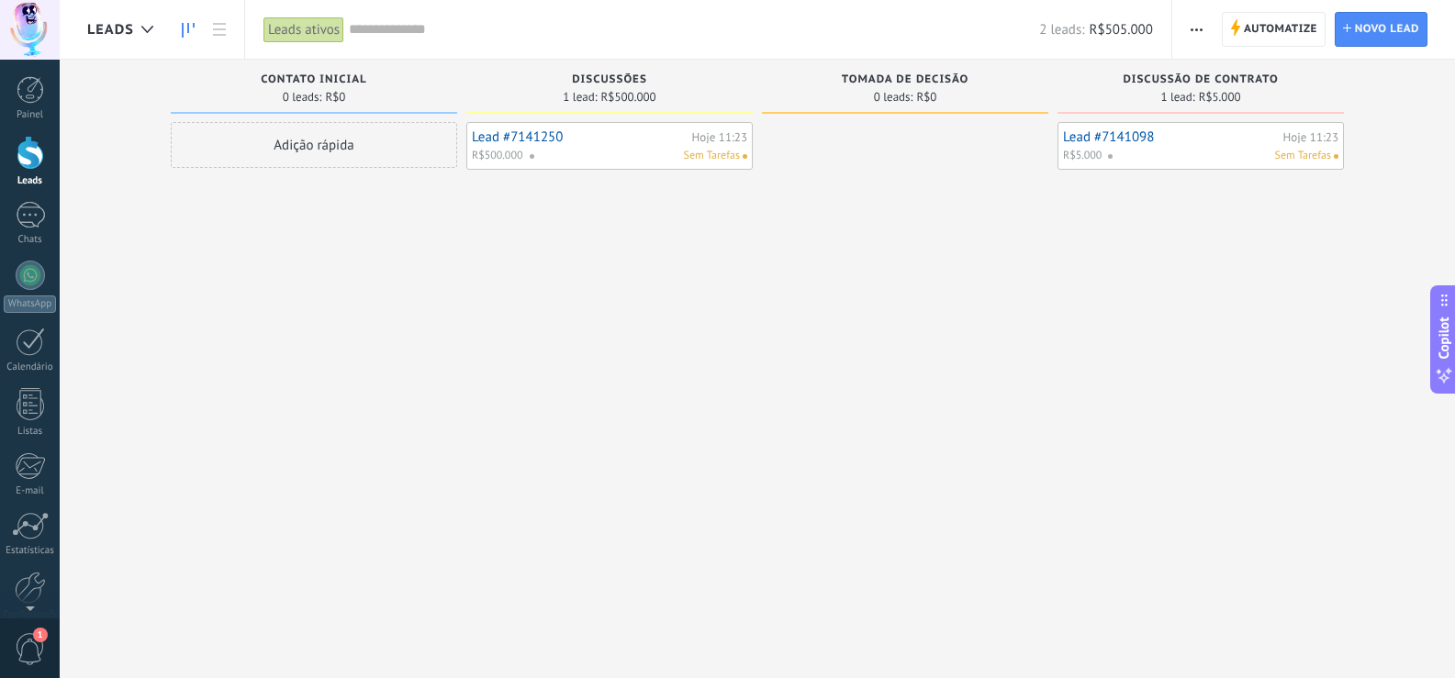
drag, startPoint x: 279, startPoint y: 135, endPoint x: 292, endPoint y: 133, distance: 13.0
click at [280, 135] on div "Adição rápida" at bounding box center [314, 145] width 286 height 46
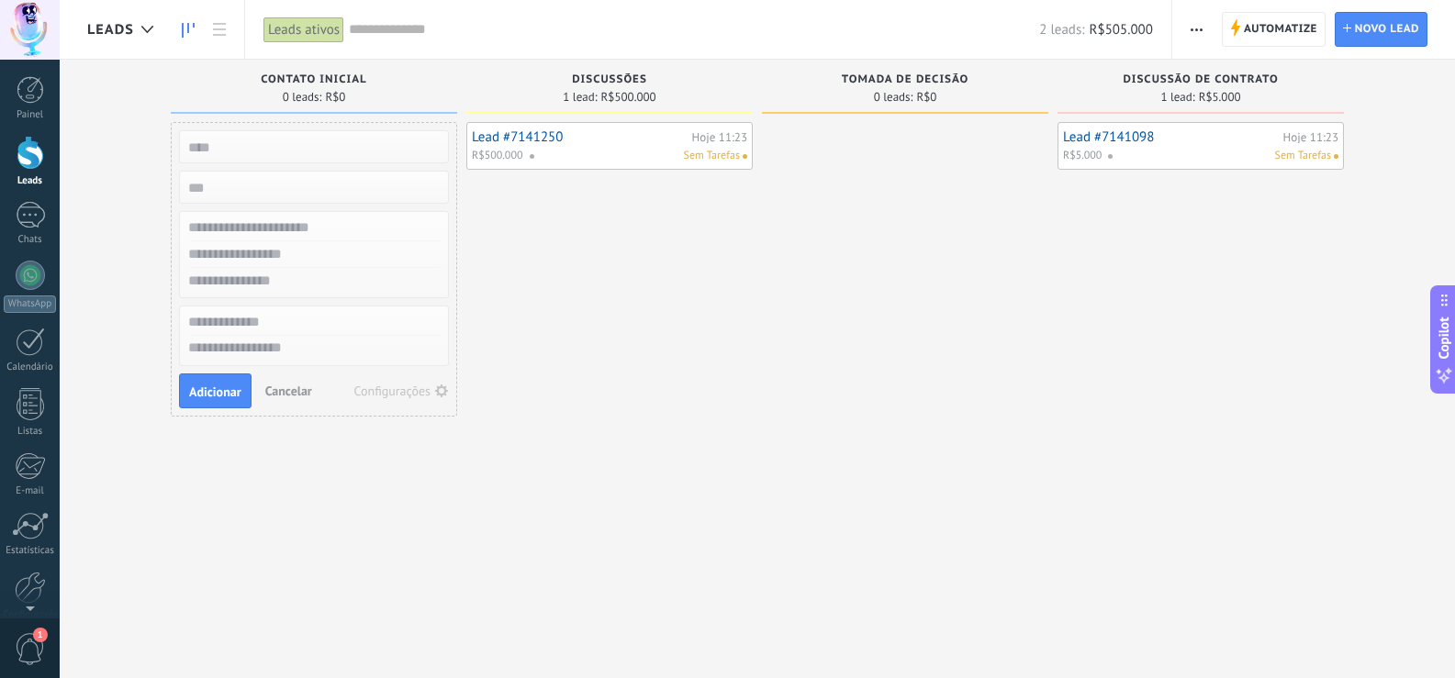
click at [551, 154] on div "Sem Tarefas" at bounding box center [635, 156] width 212 height 17
click at [891, 141] on div at bounding box center [905, 341] width 286 height 439
click at [824, 168] on div at bounding box center [905, 341] width 286 height 439
click at [569, 306] on div "Lead #7141250 Hoje 11:23 R$500.000 Sem Tarefas" at bounding box center [609, 341] width 286 height 439
click at [47, 297] on div "WhatsApp" at bounding box center [30, 304] width 52 height 17
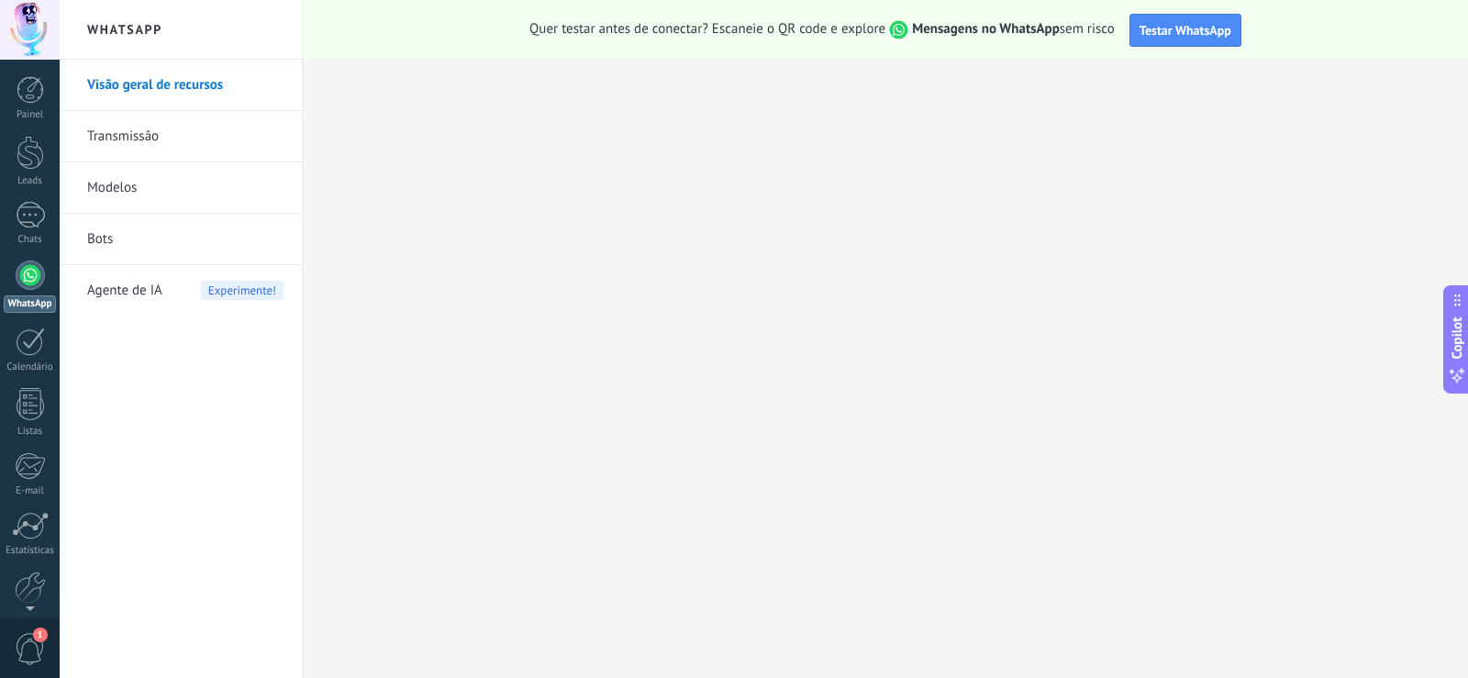
click at [148, 148] on link "Transmissão" at bounding box center [185, 136] width 196 height 51
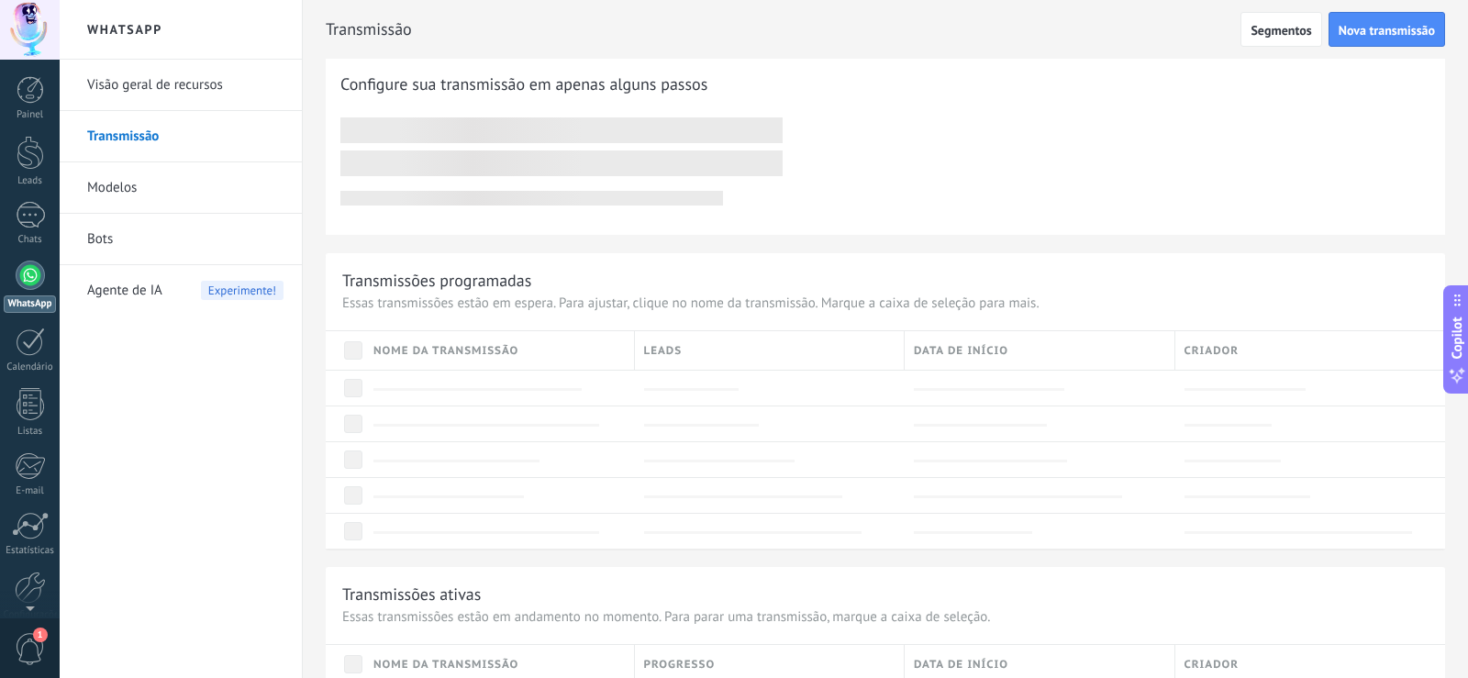
click at [151, 189] on link "Modelos" at bounding box center [185, 187] width 196 height 51
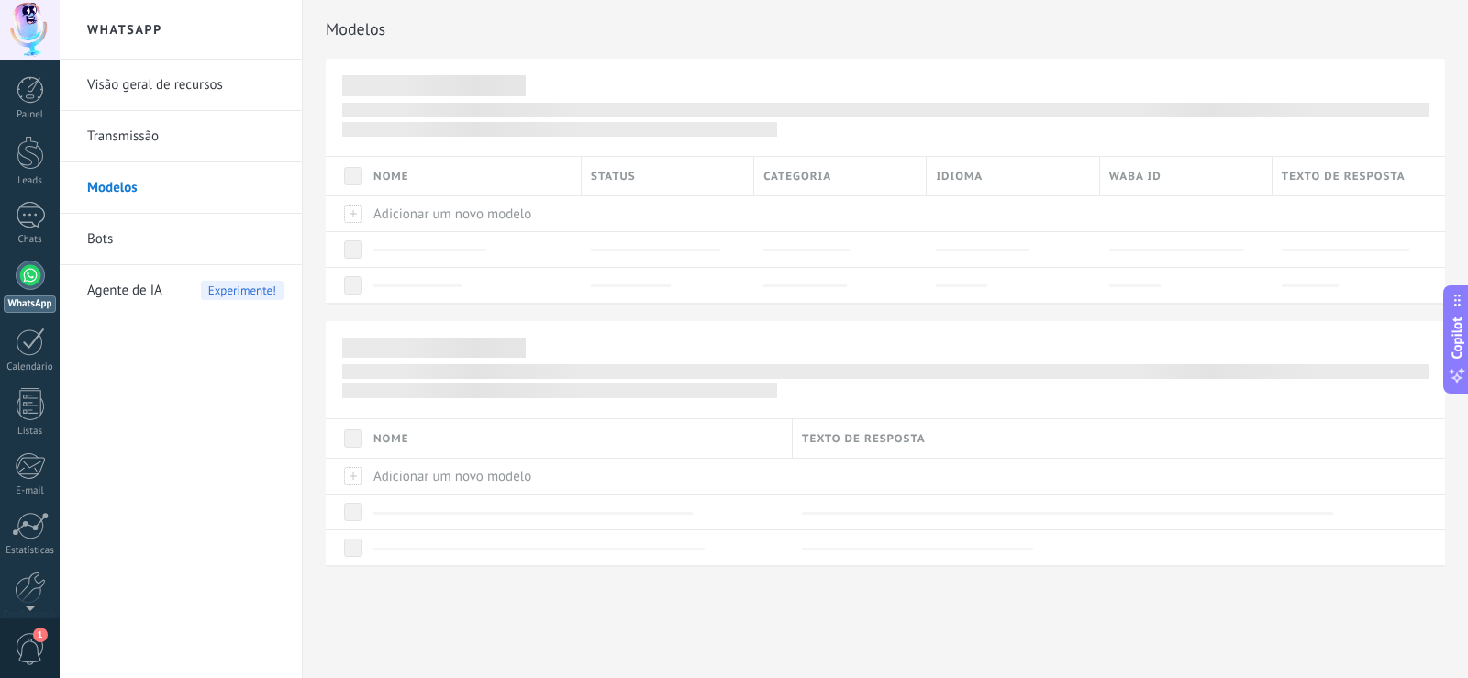
click at [156, 248] on link "Bots" at bounding box center [185, 239] width 196 height 51
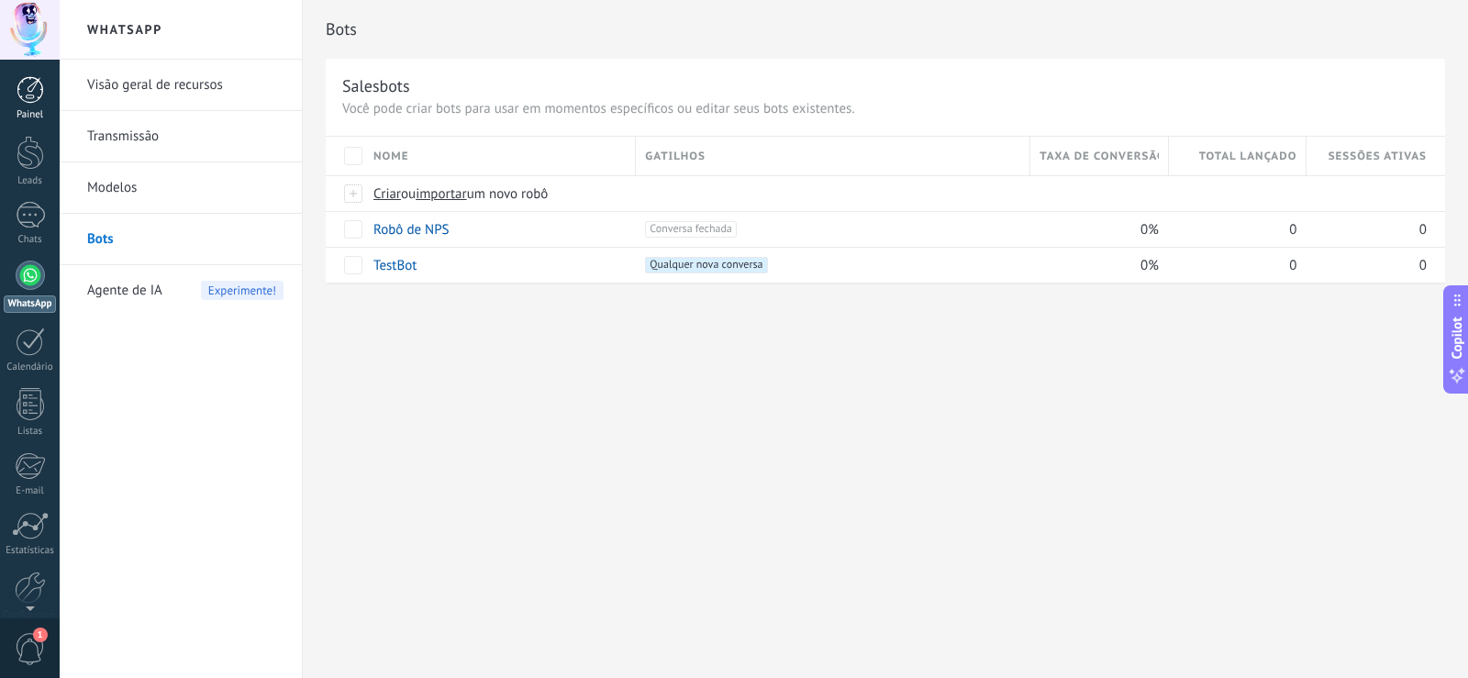
click at [46, 91] on link "Painel" at bounding box center [30, 98] width 60 height 45
